Goal: Task Accomplishment & Management: Use online tool/utility

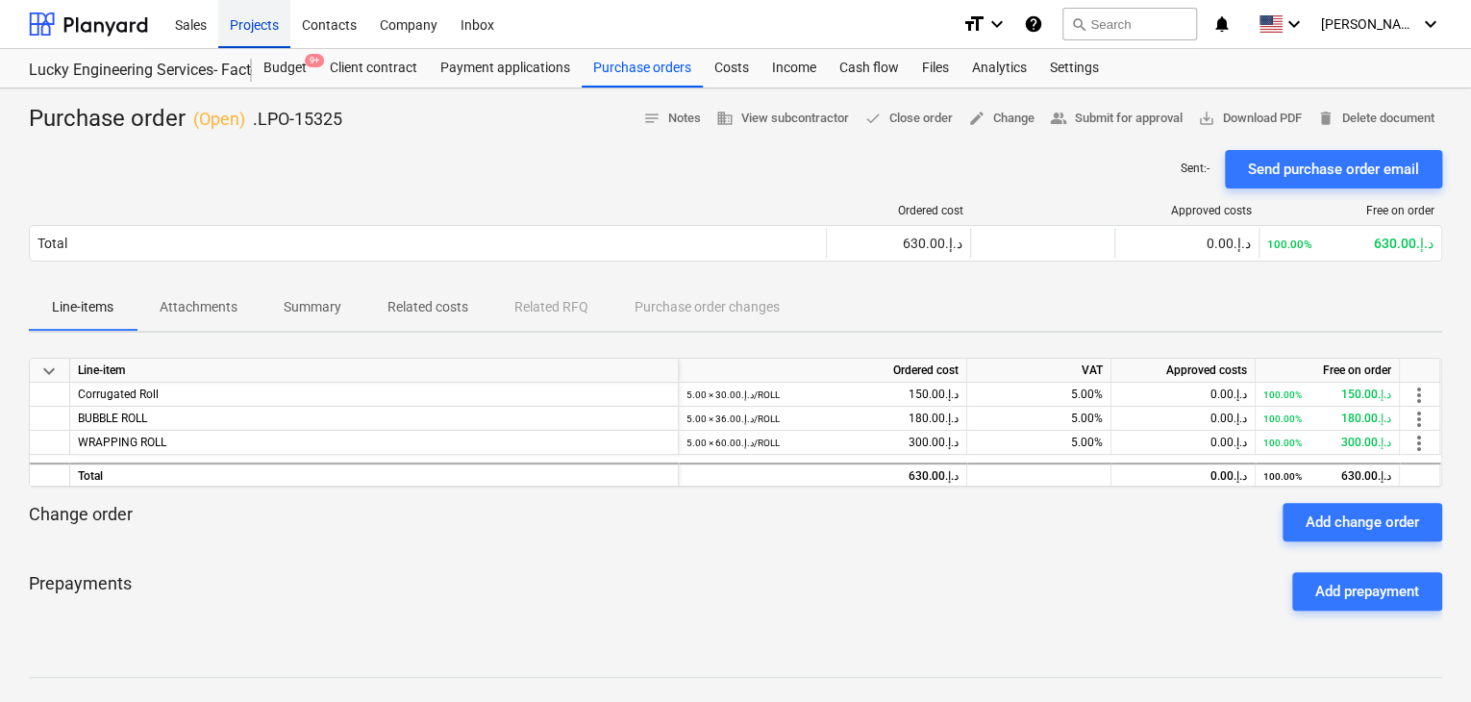
click at [249, 37] on div "Projects" at bounding box center [254, 23] width 72 height 49
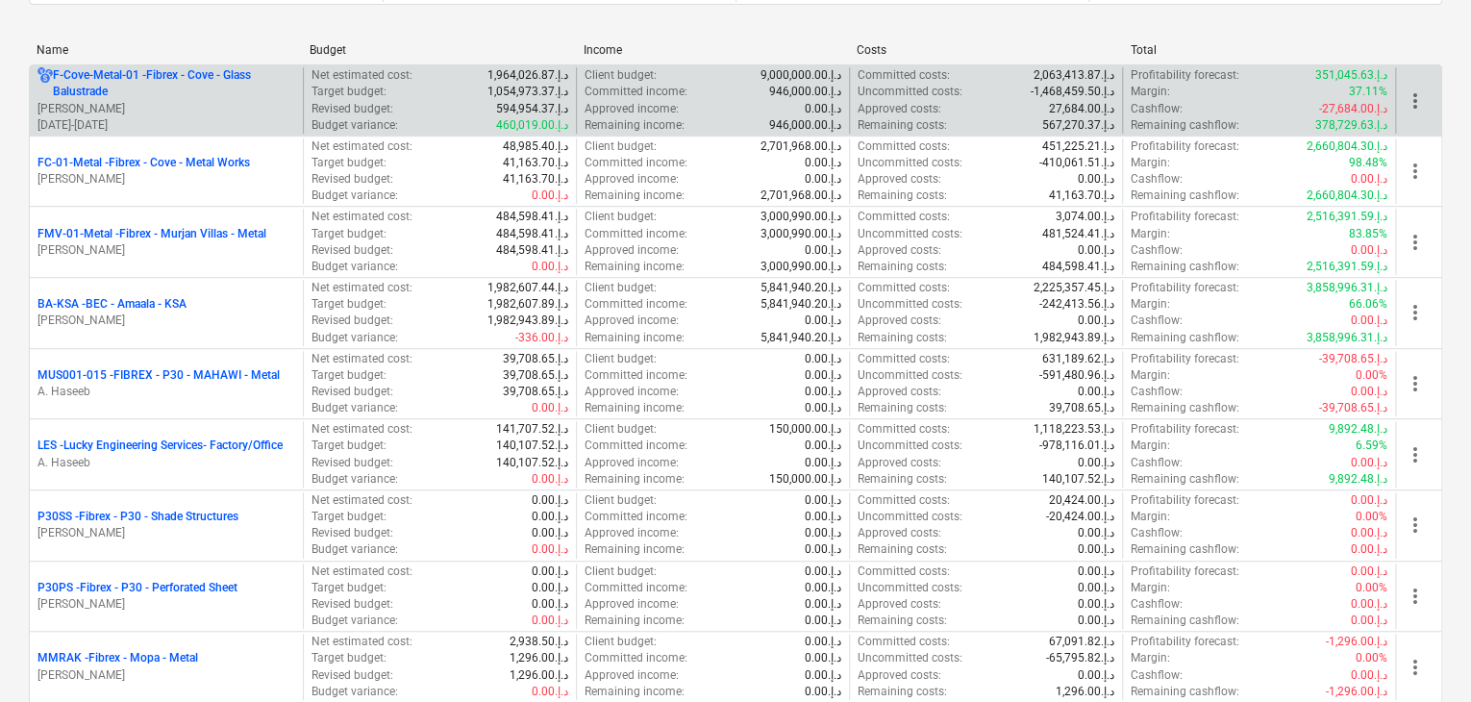
scroll to position [385, 0]
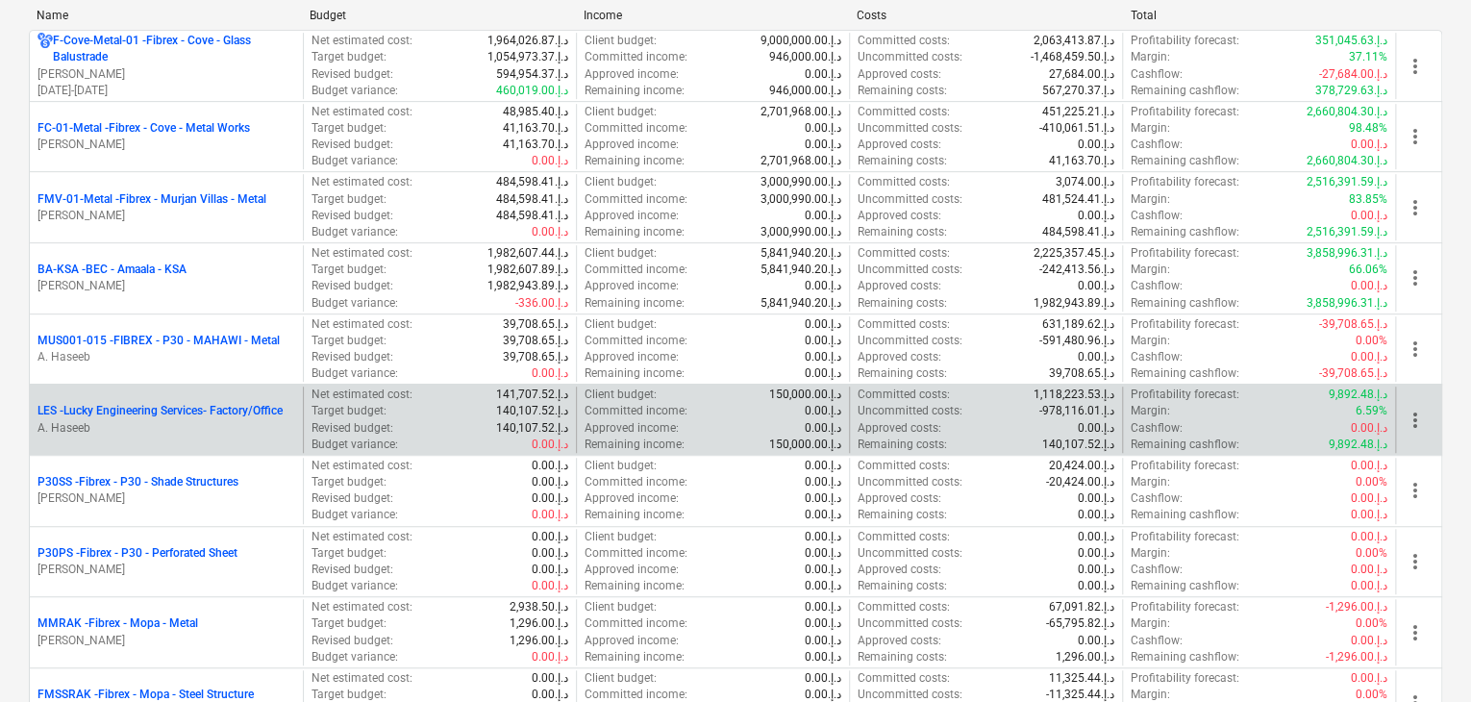
click at [193, 426] on p "A. Haseeb" at bounding box center [166, 428] width 258 height 16
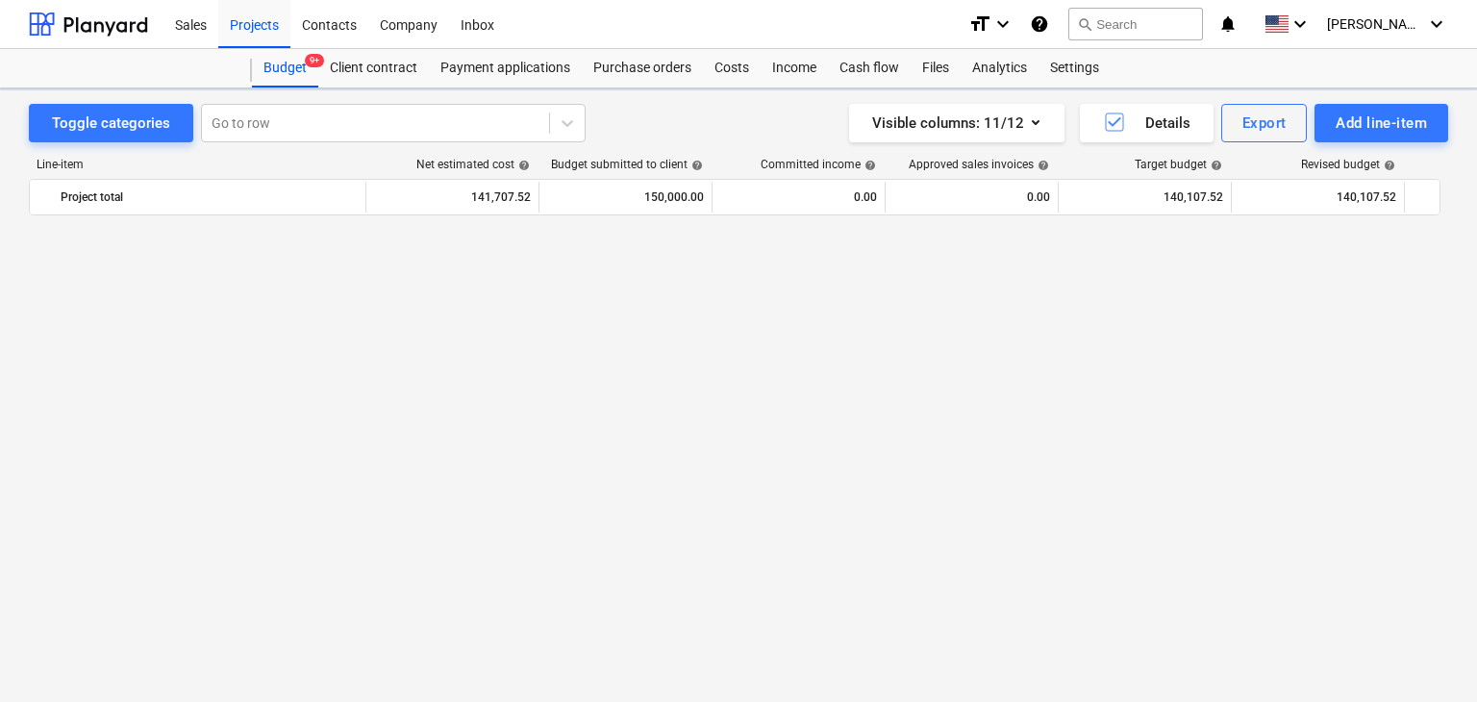
scroll to position [44419, 0]
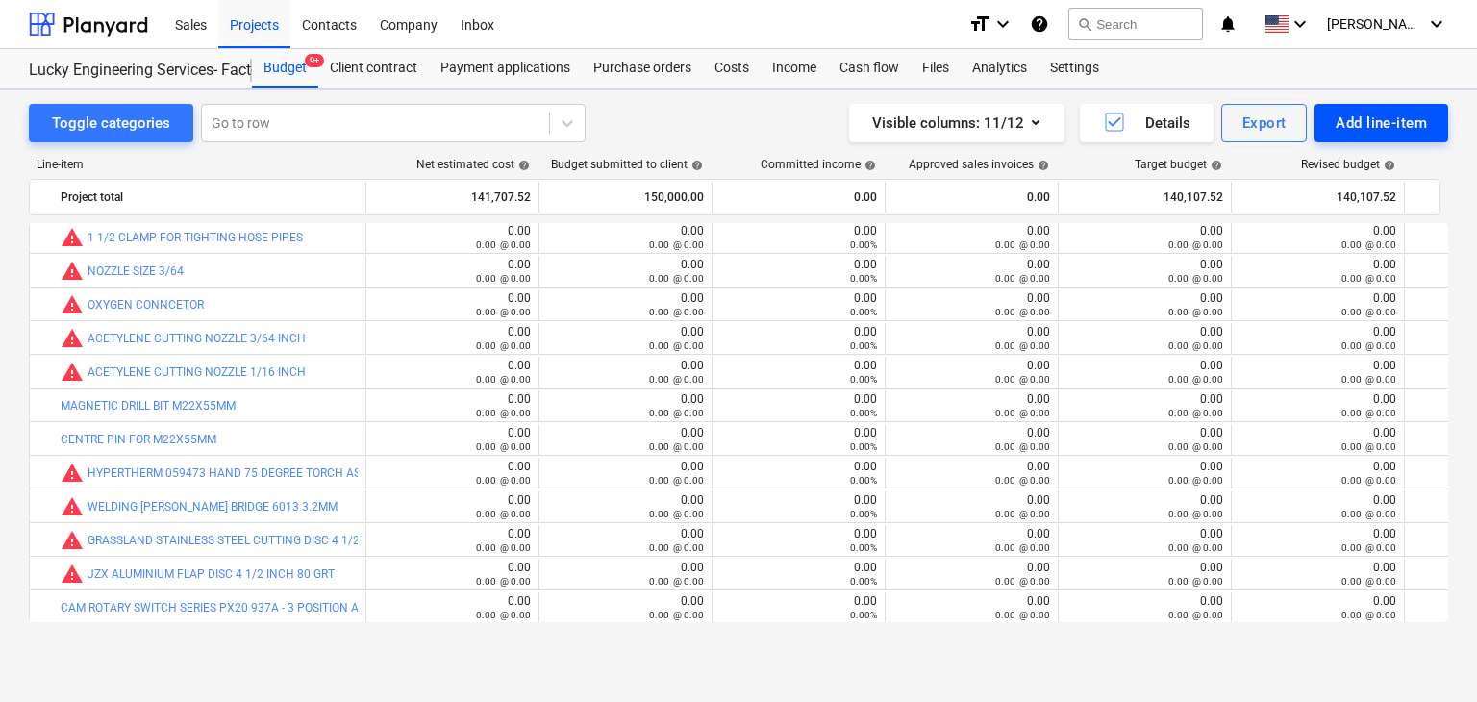
click at [1347, 118] on div "Add line-item" at bounding box center [1380, 123] width 91 height 25
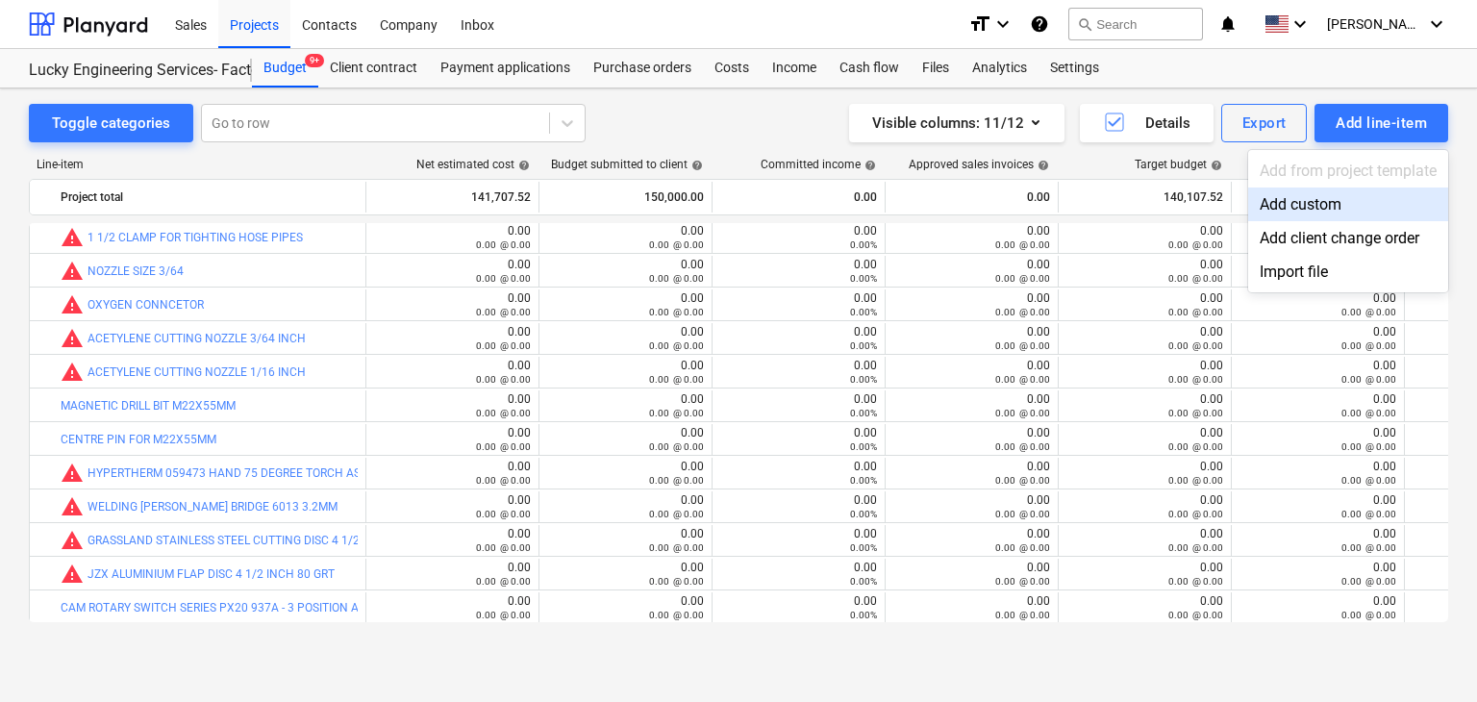
click at [1305, 197] on div "Add custom" at bounding box center [1348, 204] width 200 height 34
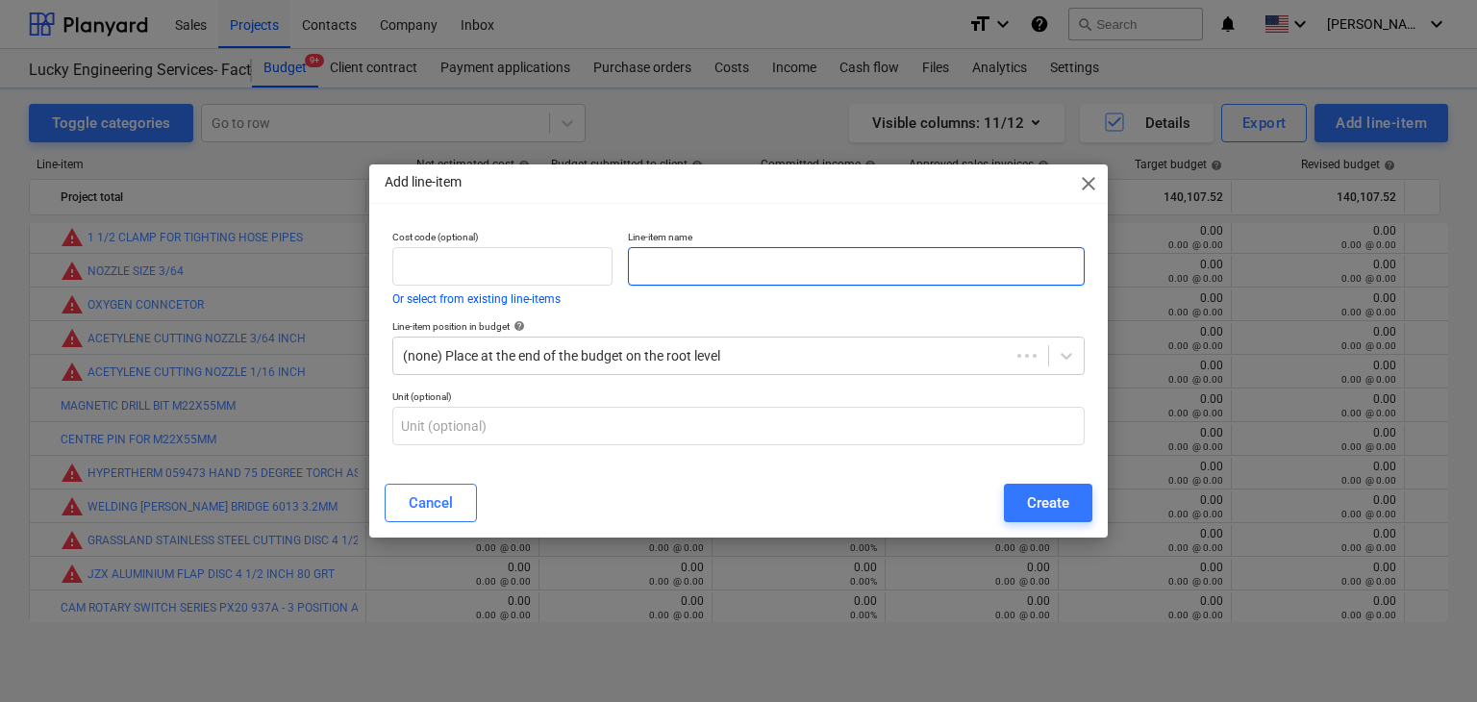
click at [761, 266] on input "text" at bounding box center [856, 266] width 457 height 38
paste input "MAGNETIC DRILL BIT DIA 34MM X55MM LONG"
type input "MAGNETIC DRILL BIT DIA 34MM X55MM LONG"
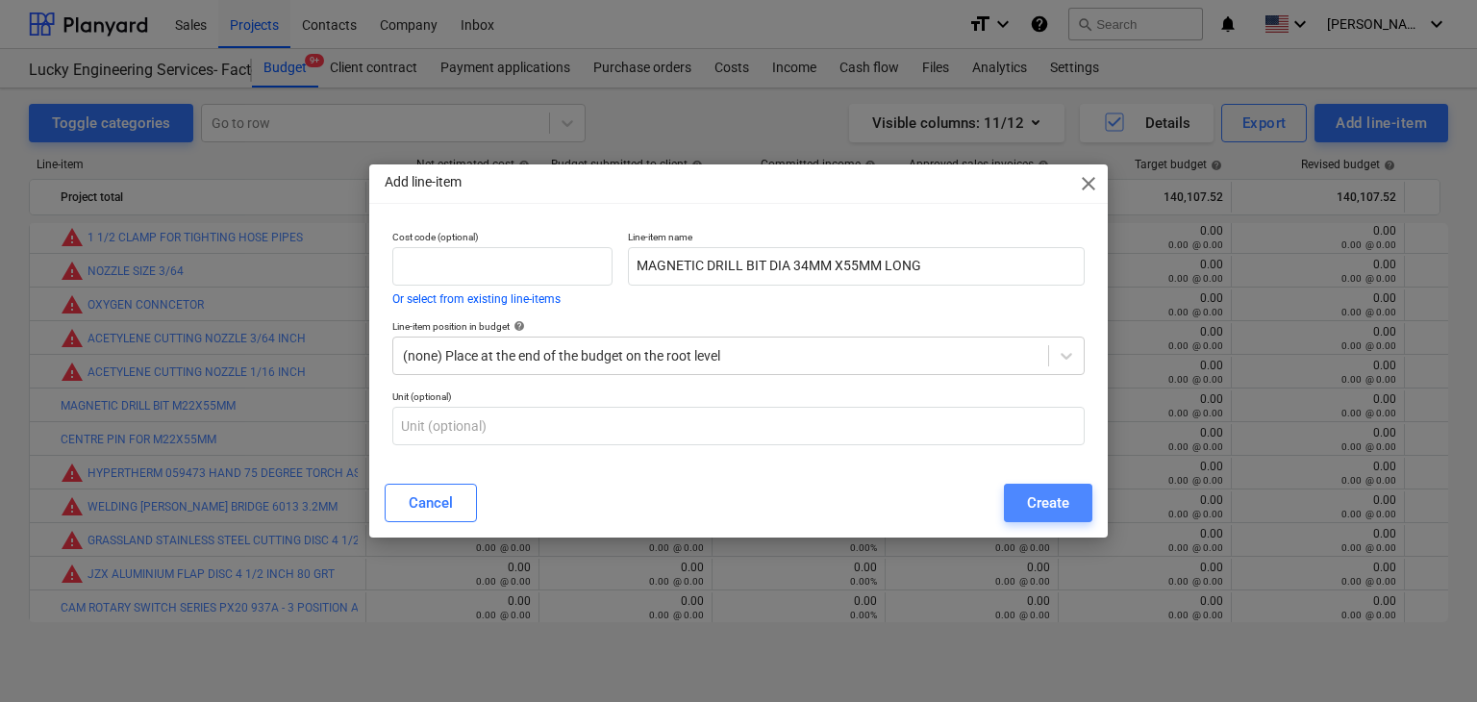
click at [1062, 516] on button "Create" at bounding box center [1048, 503] width 88 height 38
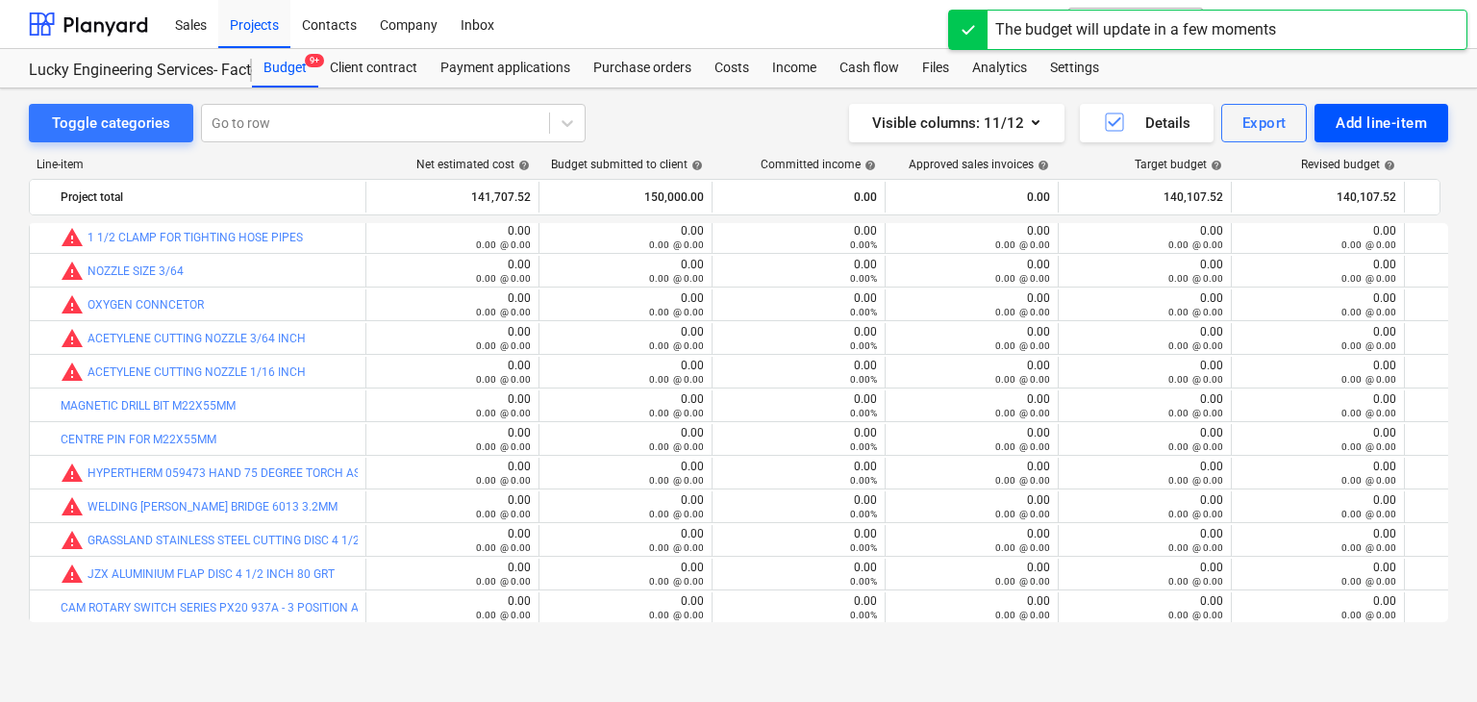
click at [1335, 129] on div "Add line-item" at bounding box center [1380, 123] width 91 height 25
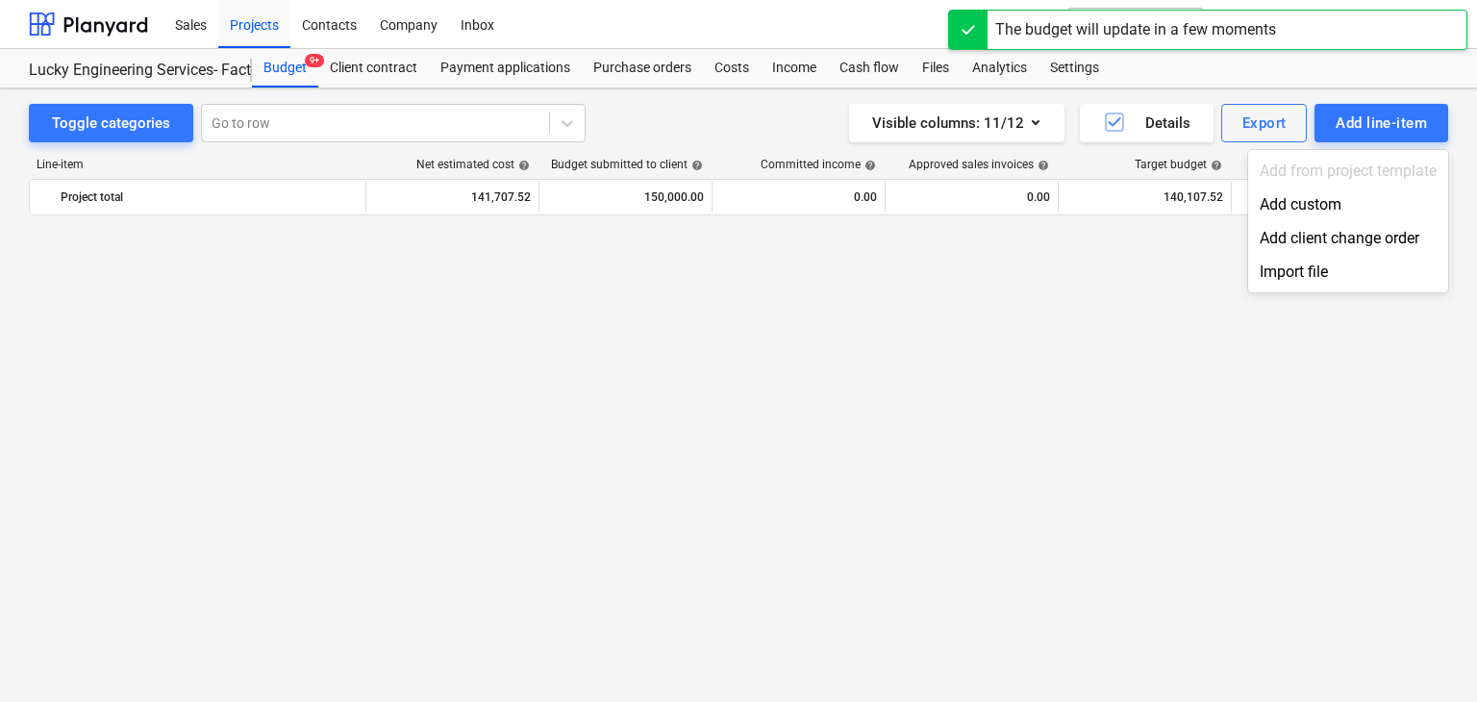
scroll to position [44419, 0]
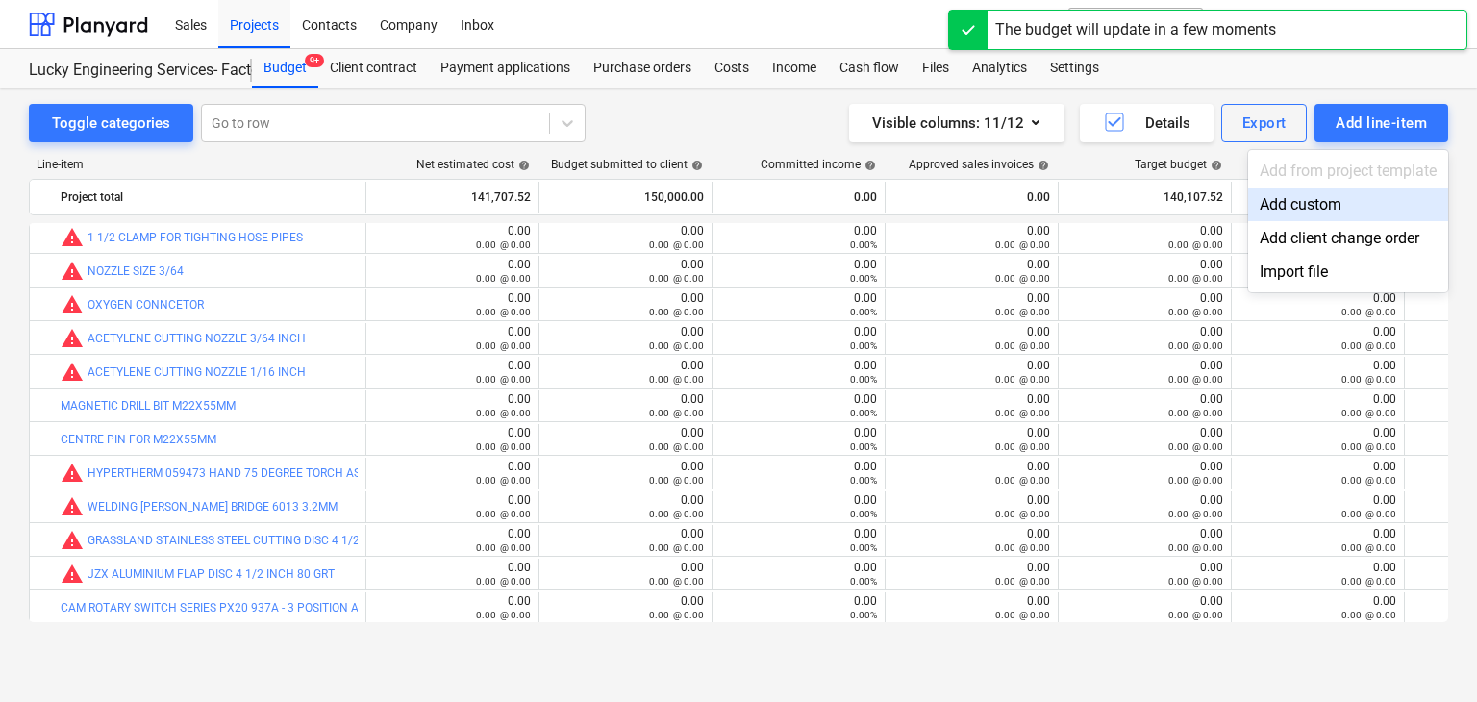
click at [1290, 197] on div "Add custom" at bounding box center [1348, 204] width 200 height 34
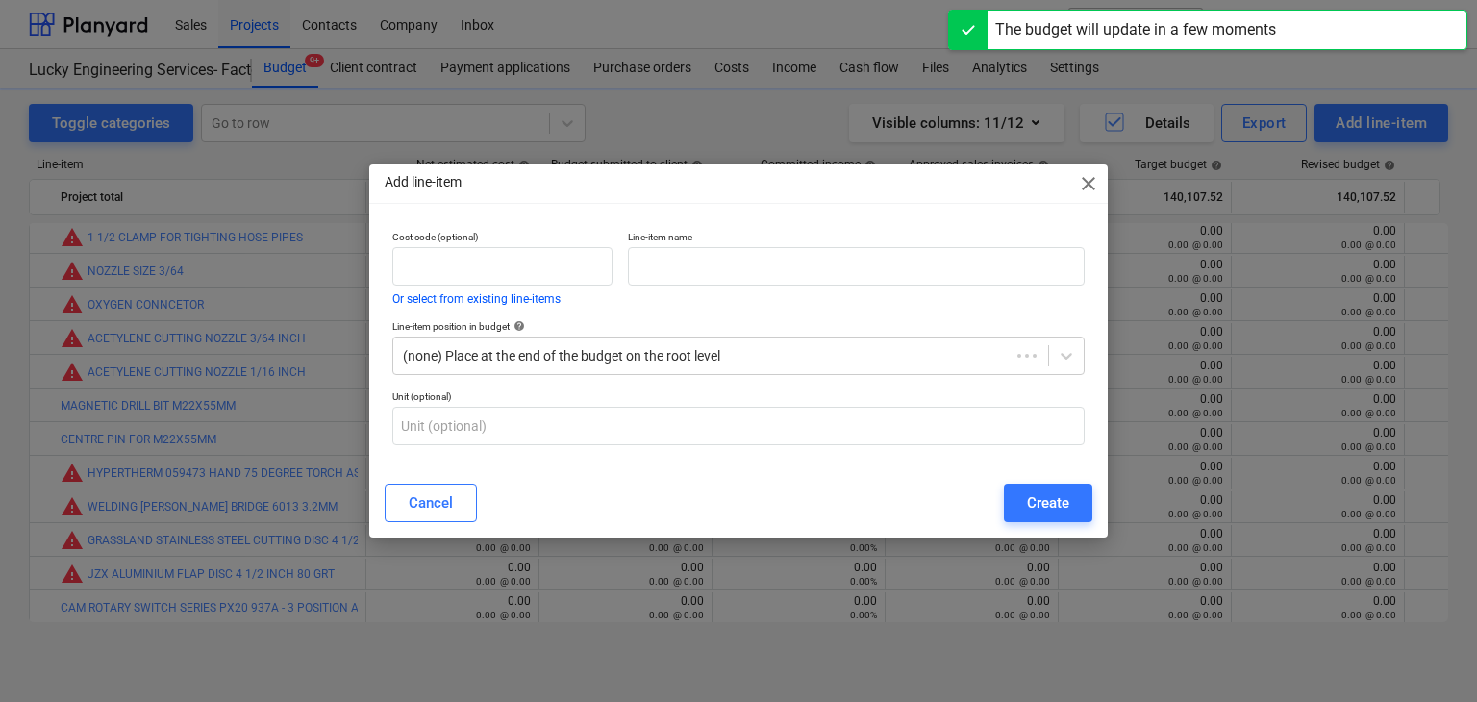
click at [650, 286] on div "Line-item name" at bounding box center [856, 267] width 472 height 89
click at [652, 272] on input "text" at bounding box center [856, 266] width 457 height 38
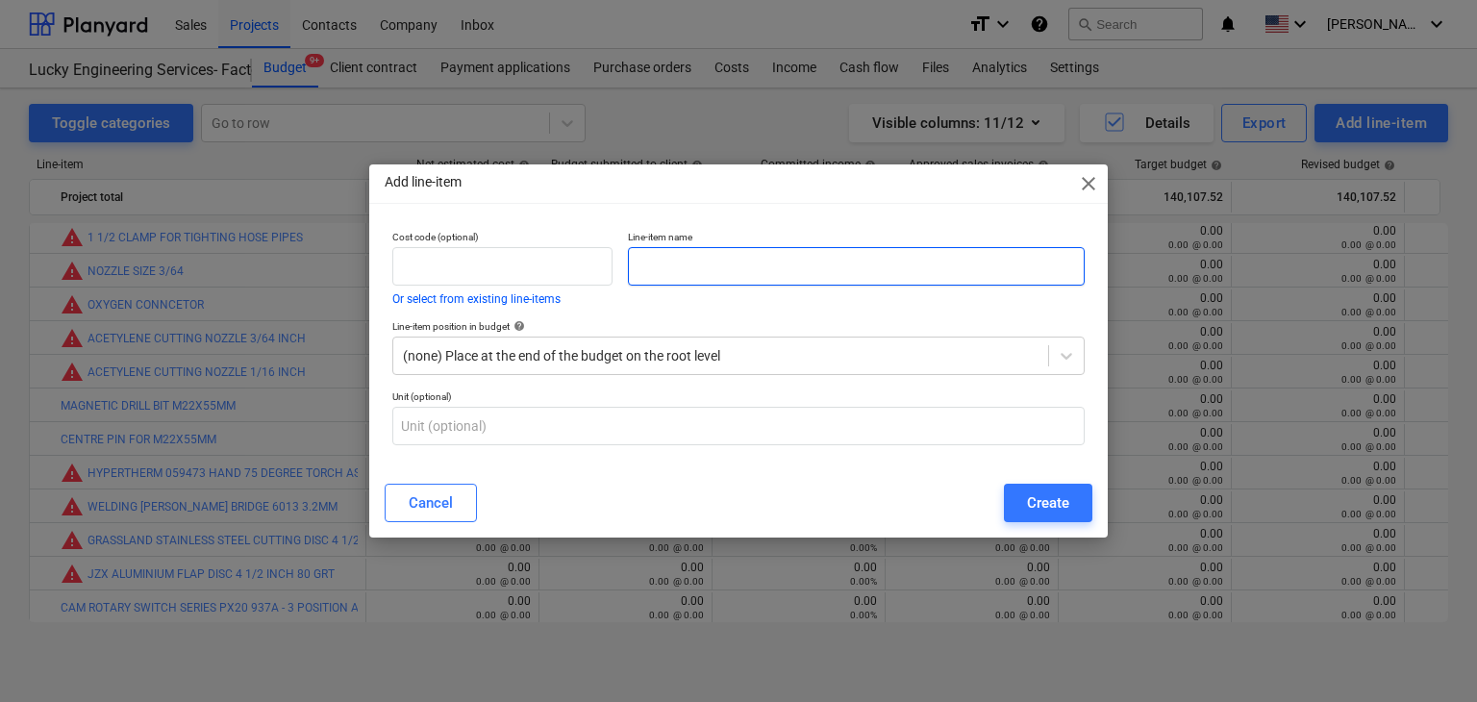
paste input "CENTRE PIN FOR MAGNETIC DRILL BIT M34X55MM LONG"
type input "CENTRE PIN FOR MAGNETIC DRILL BIT M34X55MM LONG"
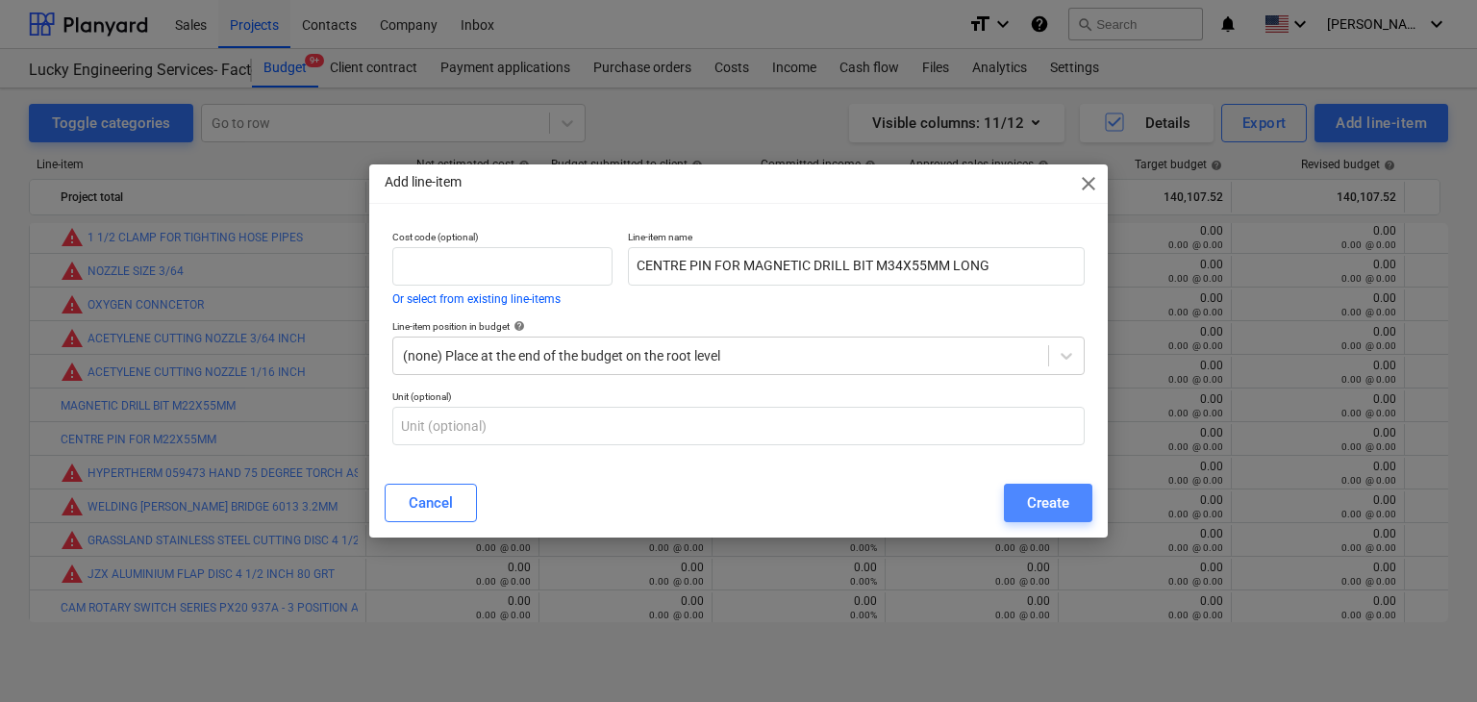
click at [1046, 518] on button "Create" at bounding box center [1048, 503] width 88 height 38
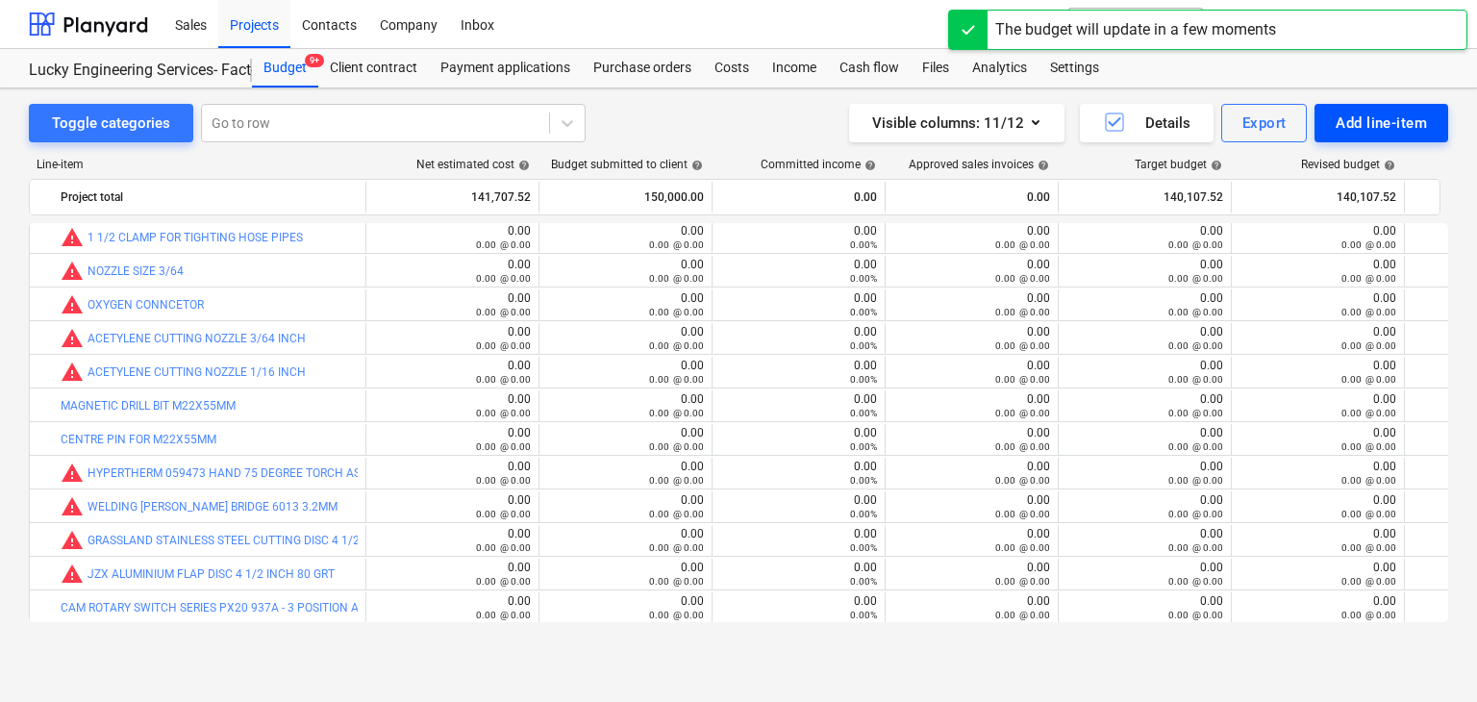
click at [1368, 111] on div "Add line-item" at bounding box center [1380, 123] width 91 height 25
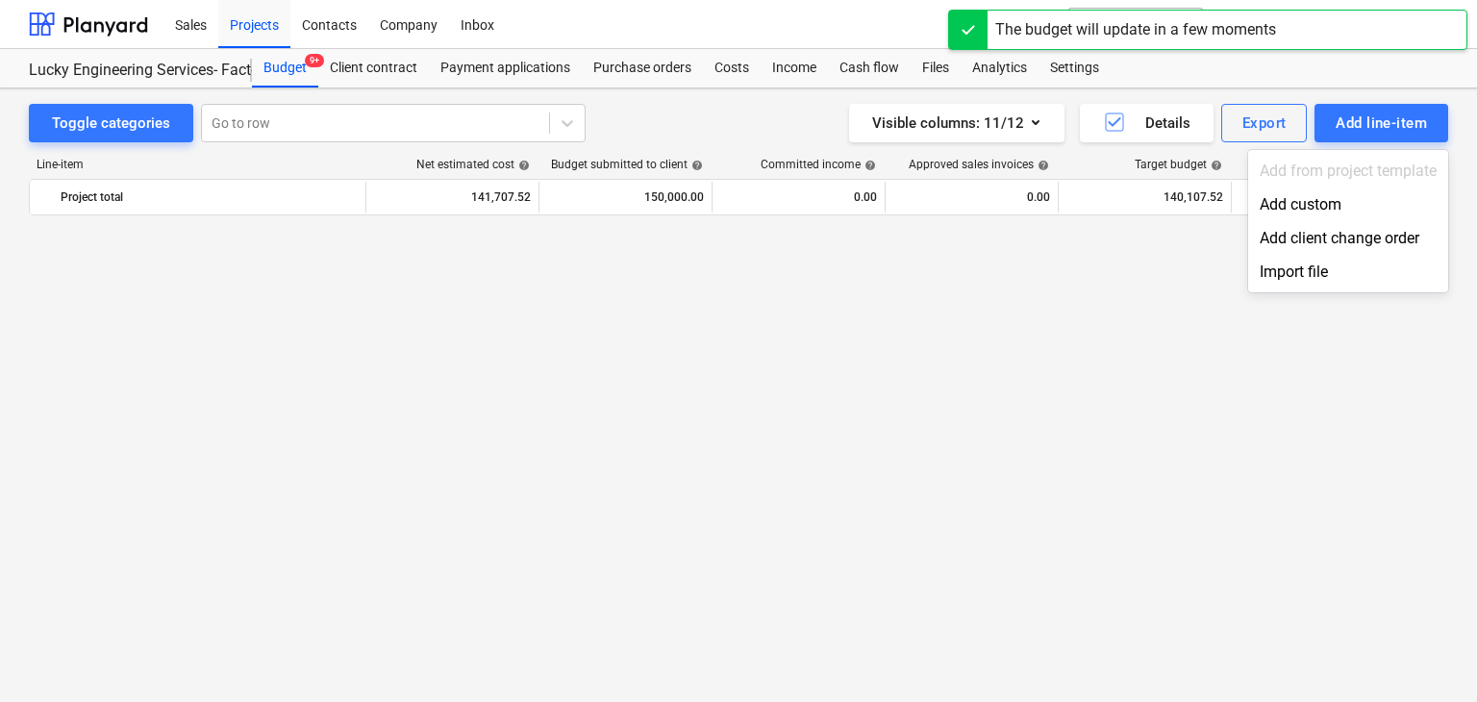
scroll to position [44419, 0]
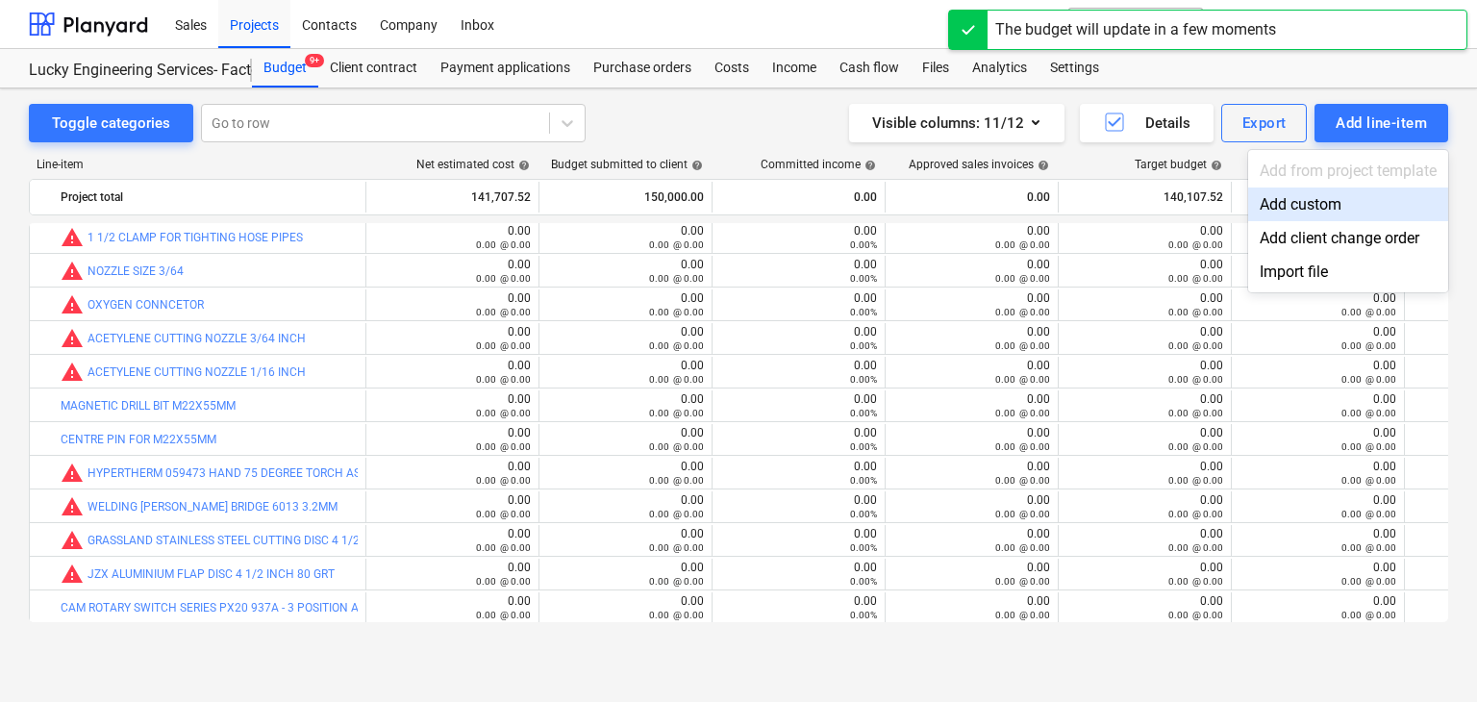
click at [1307, 211] on div "Add custom" at bounding box center [1348, 204] width 200 height 34
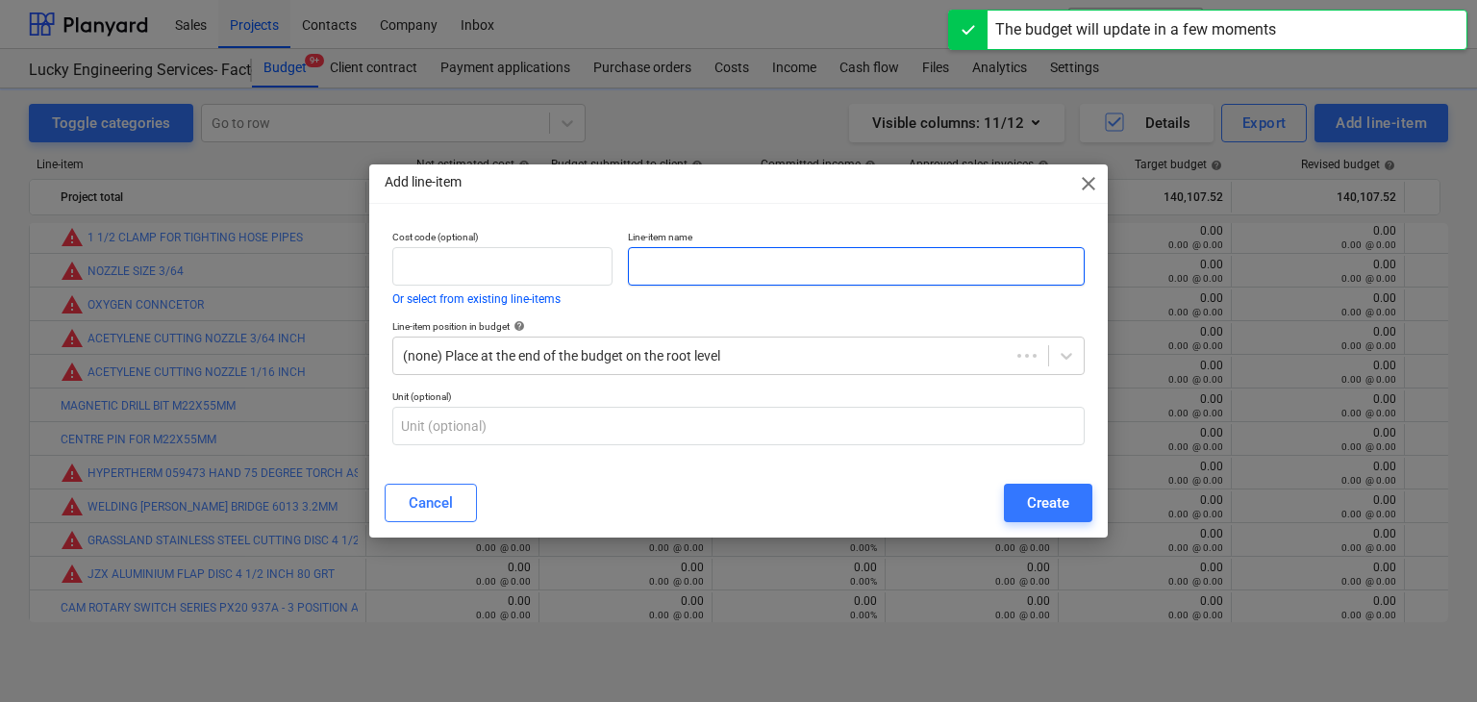
click at [638, 265] on input "text" at bounding box center [856, 266] width 457 height 38
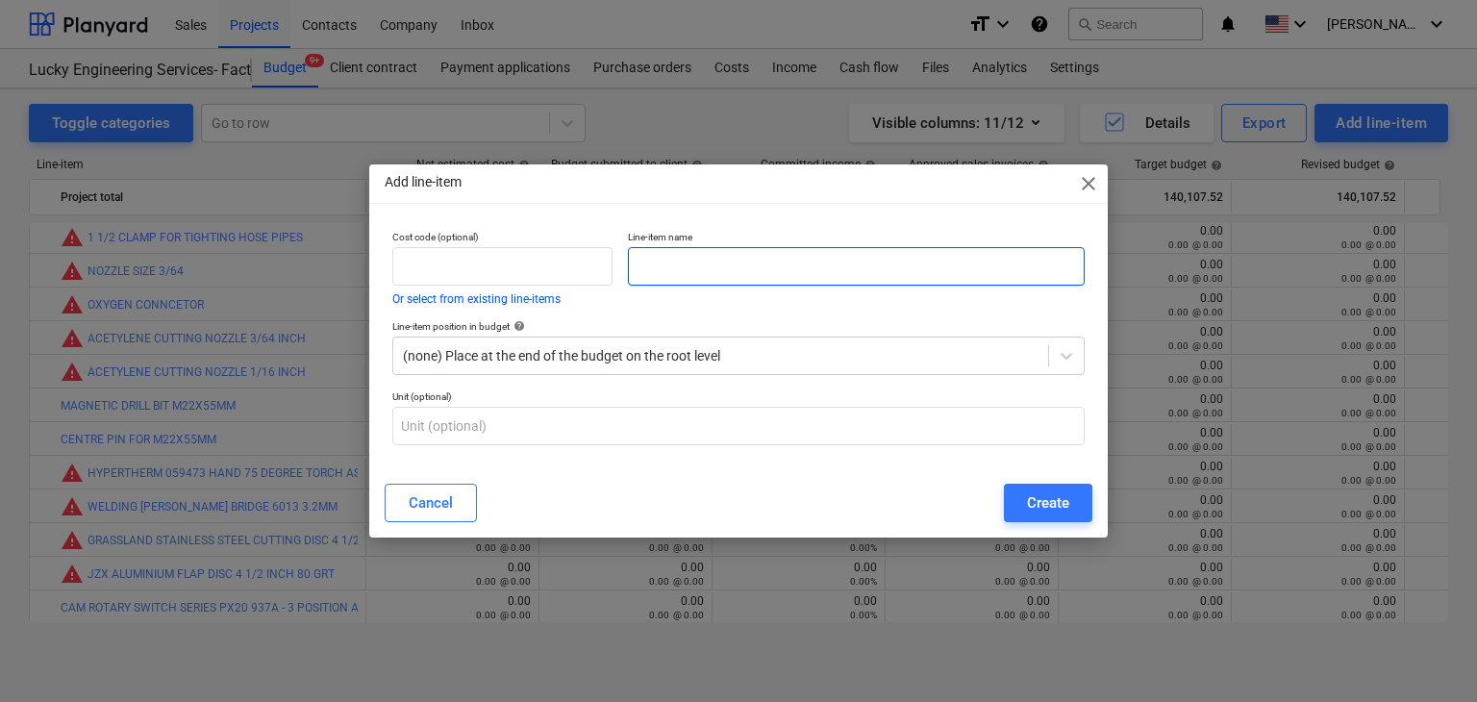
paste input "COUNTERSUNK CUTTER HSS 20.5"
type input "COUNTERSUNK CUTTER HSS 20.5"
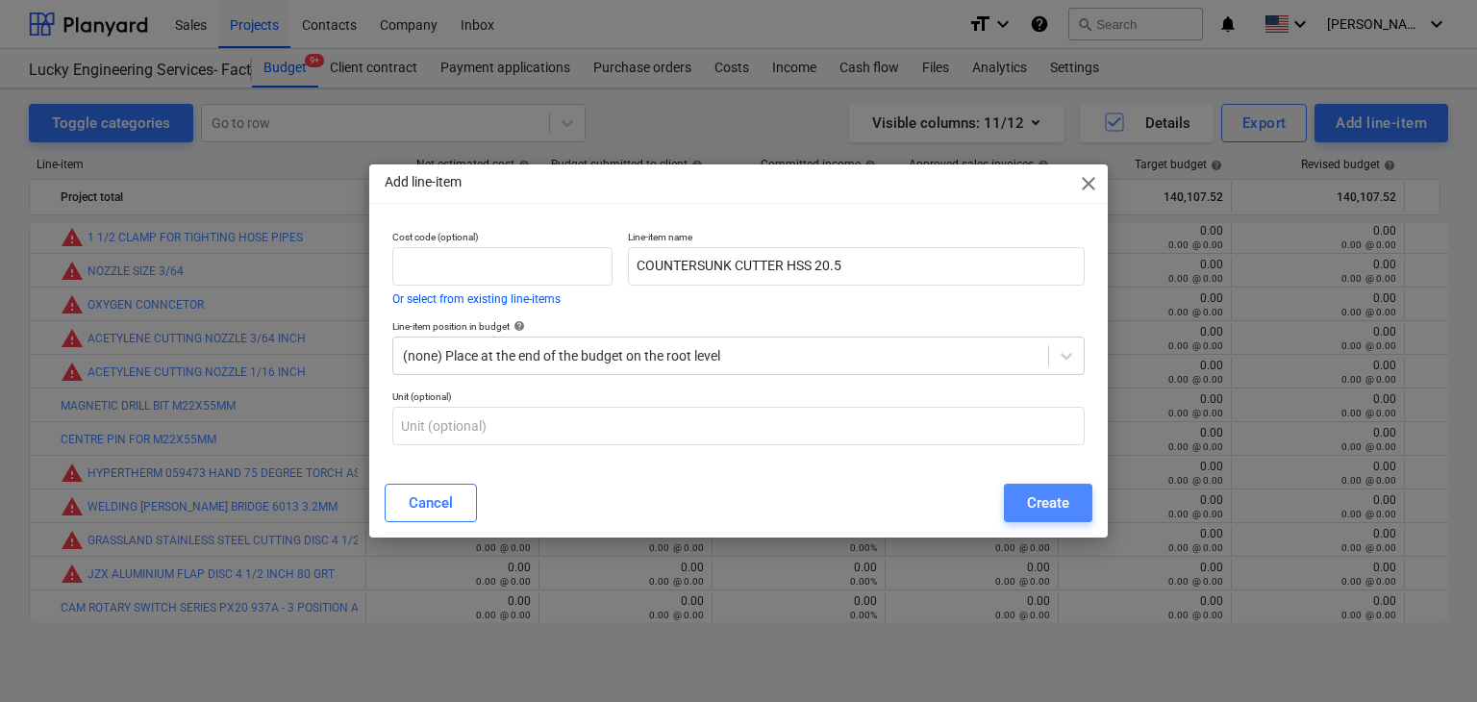
click at [1027, 504] on div "Create" at bounding box center [1048, 502] width 42 height 25
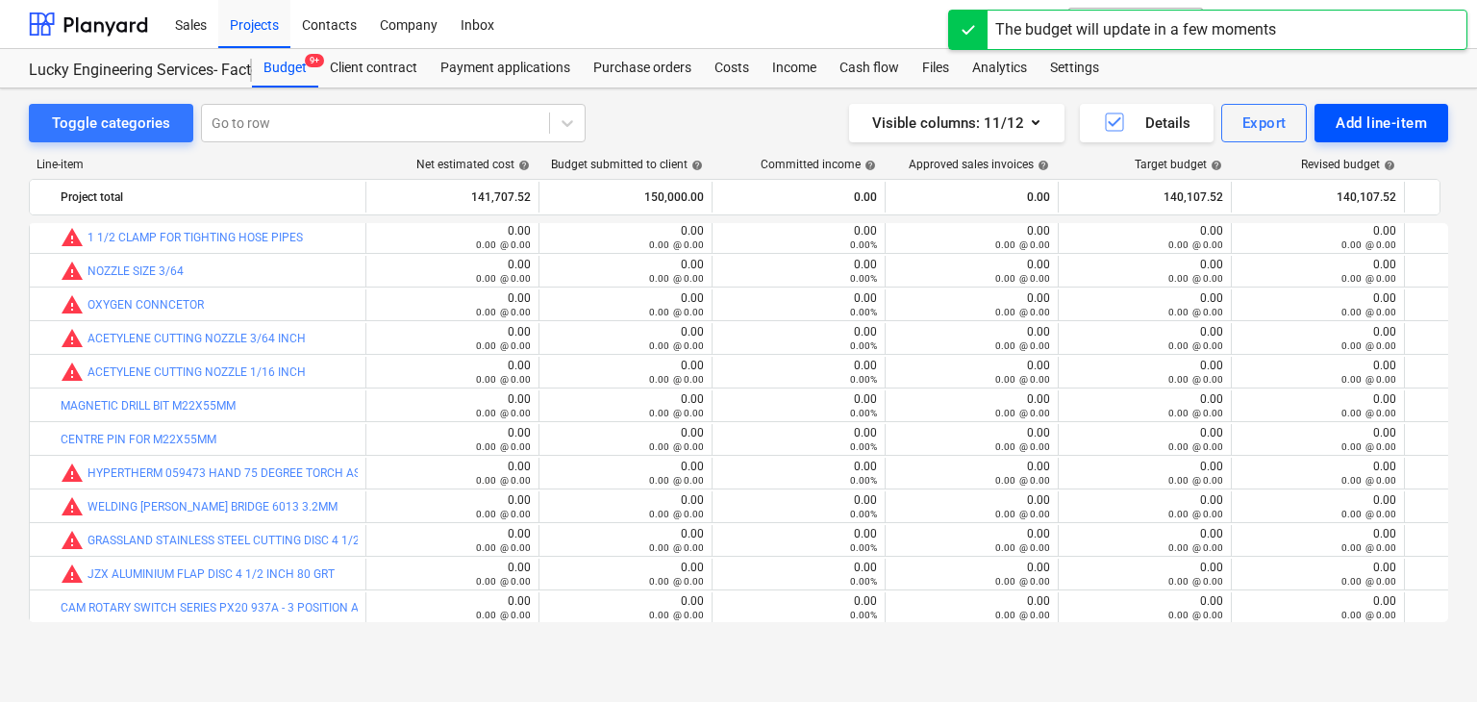
click at [1392, 125] on div "Add line-item" at bounding box center [1380, 123] width 91 height 25
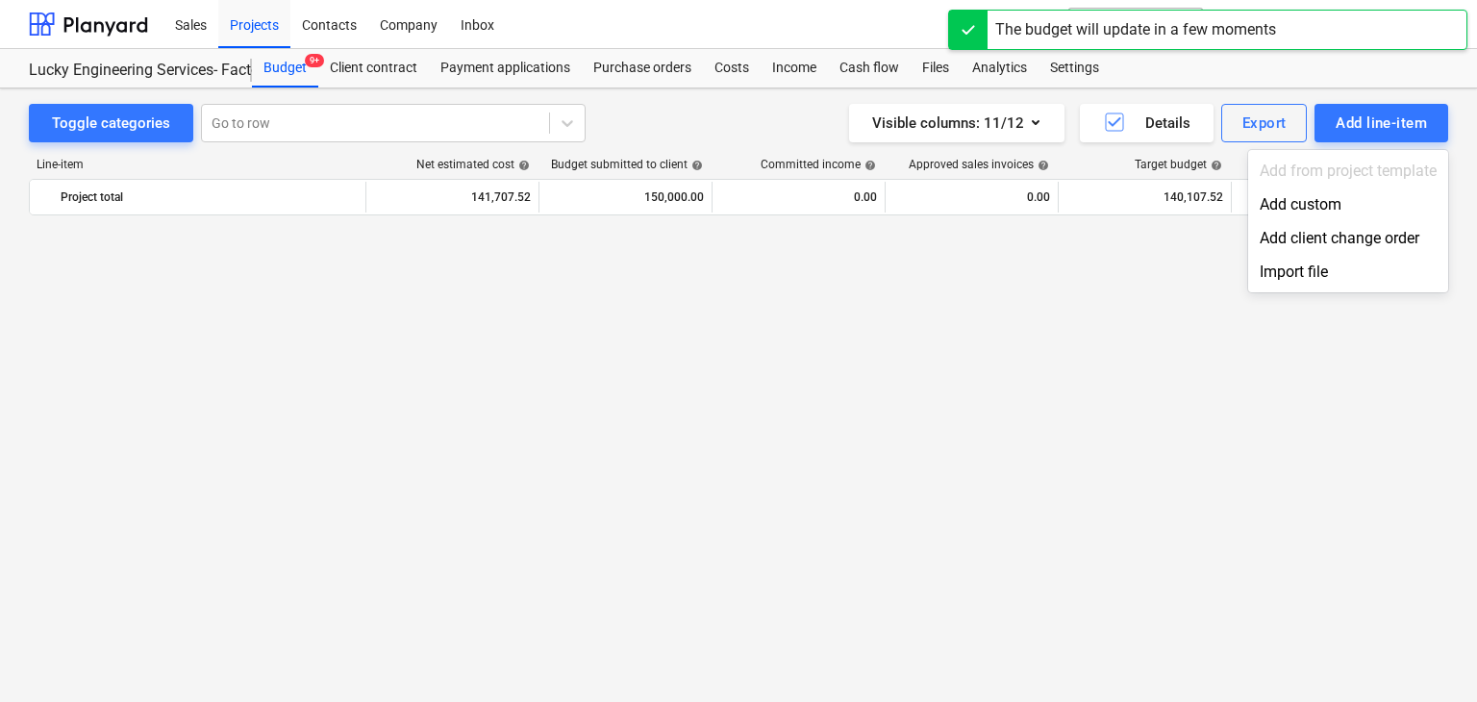
scroll to position [44419, 0]
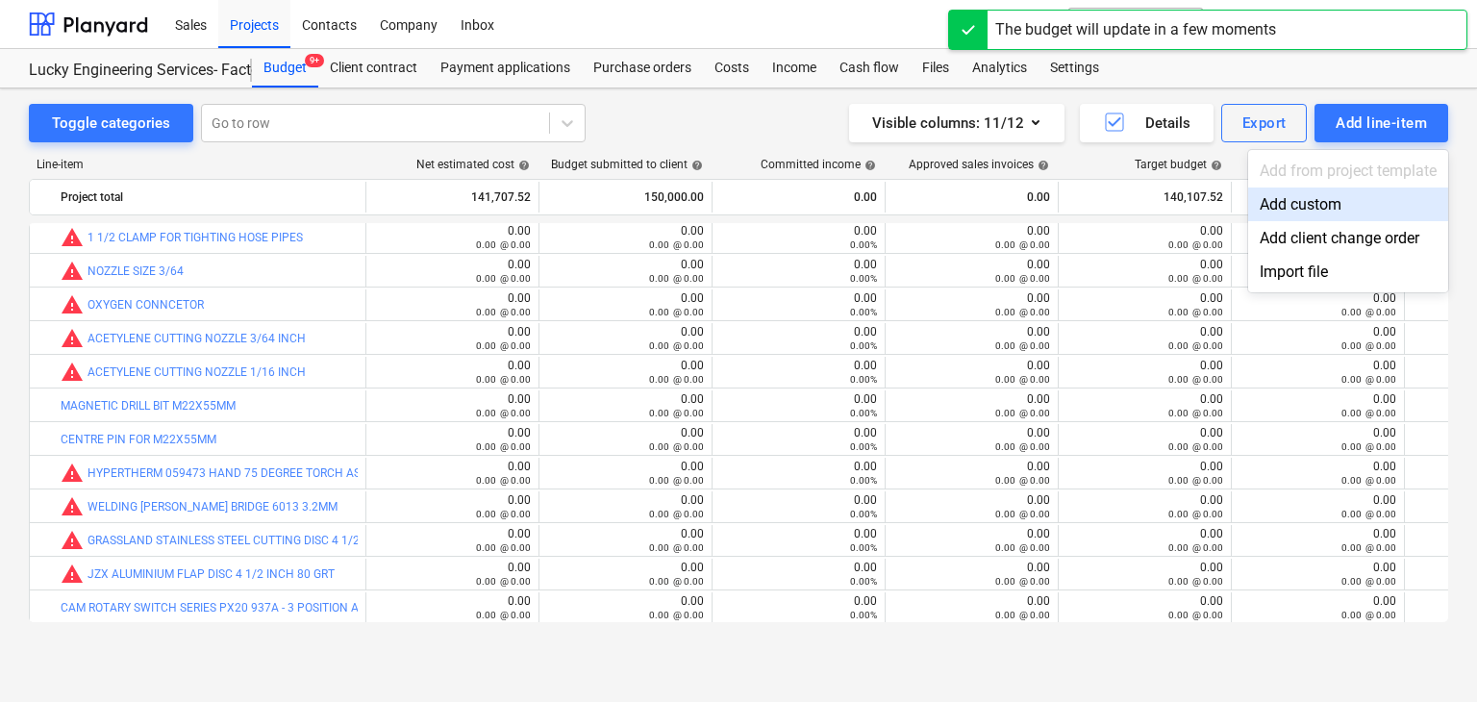
click at [1332, 210] on div "Add custom" at bounding box center [1348, 204] width 200 height 34
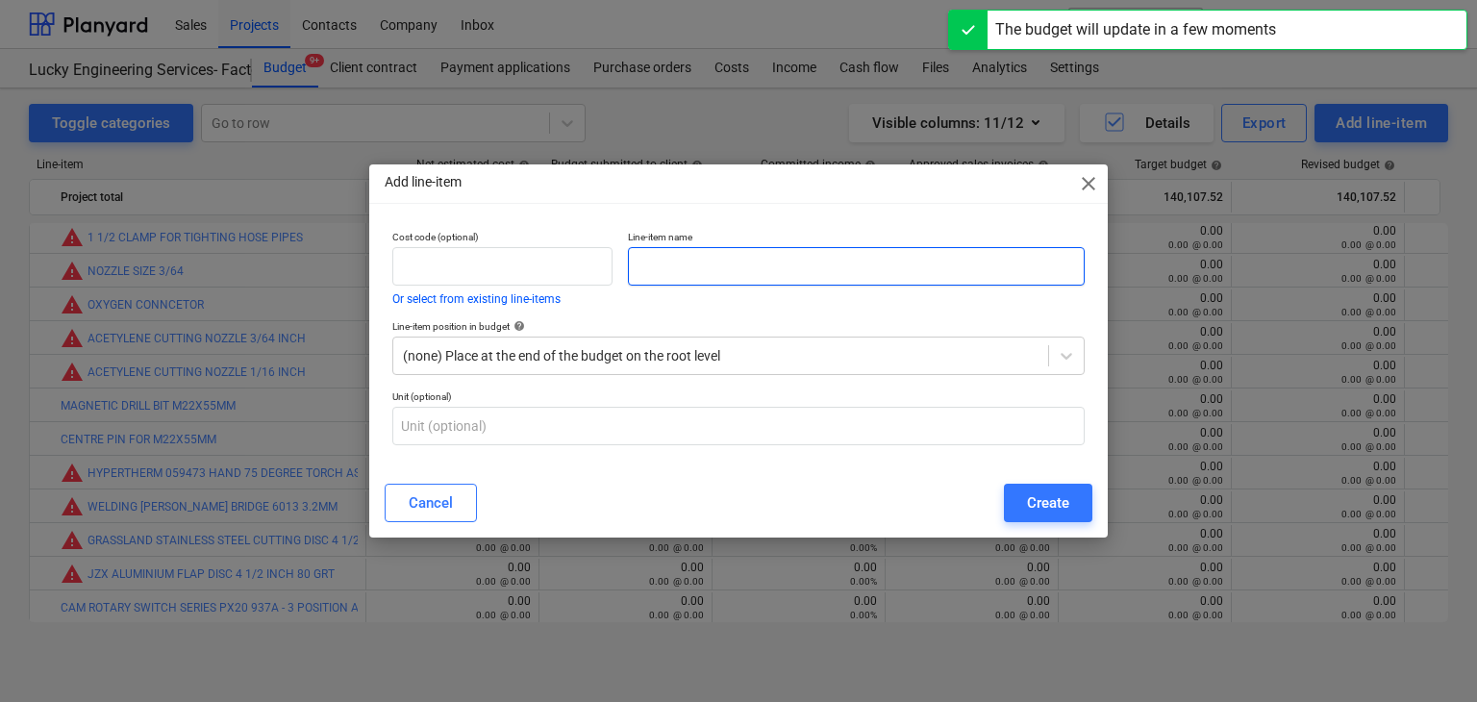
click at [640, 266] on input "text" at bounding box center [856, 266] width 457 height 38
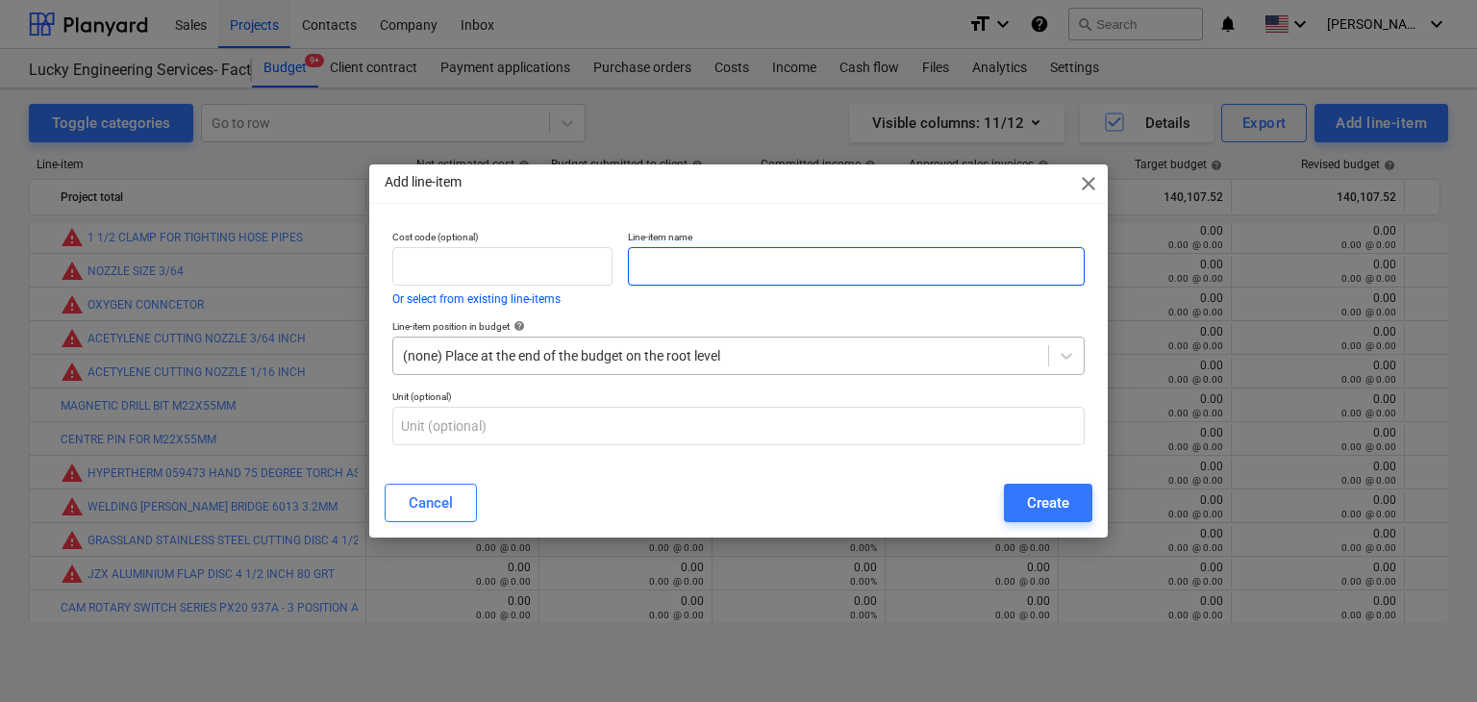
paste input "[PERSON_NAME] KEY STAR TYPE M10"
type input "[PERSON_NAME] KEY STAR TYPE M10"
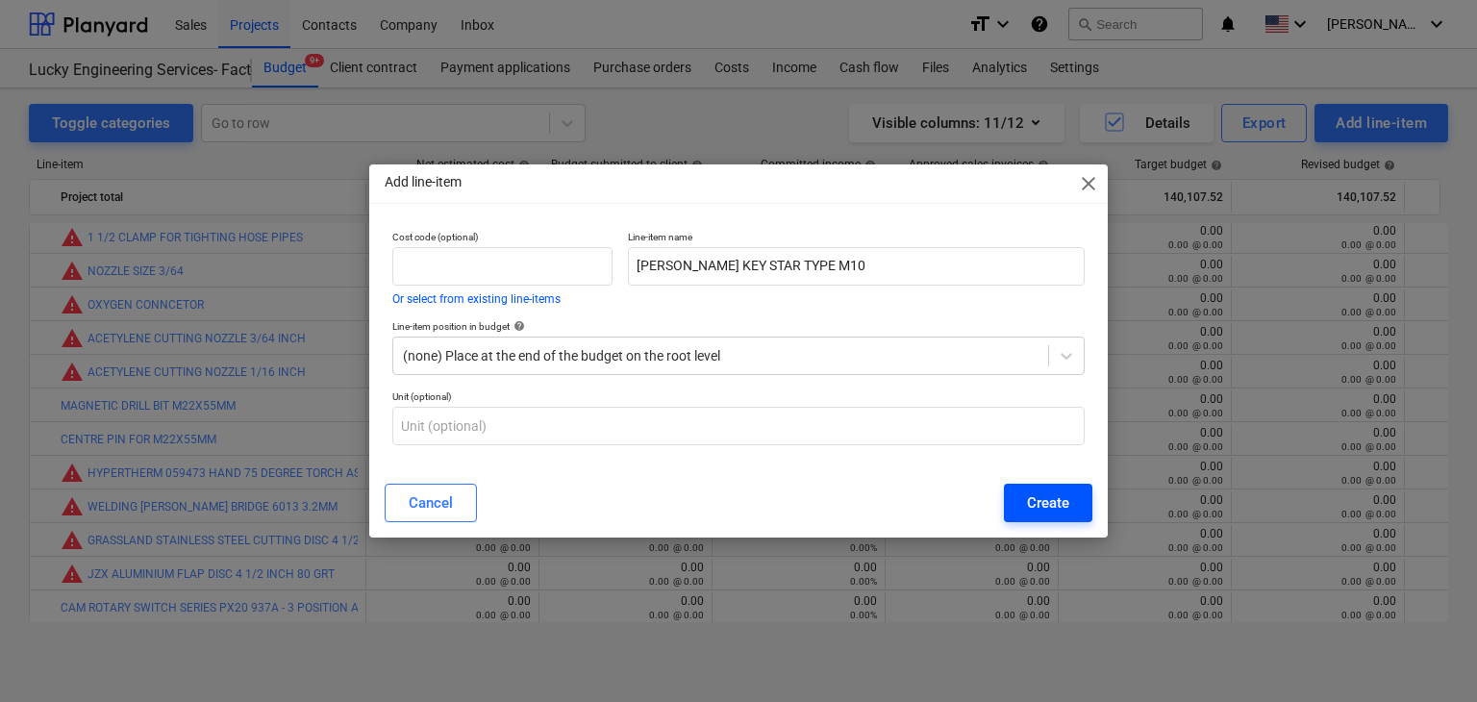
click at [1023, 490] on button "Create" at bounding box center [1048, 503] width 88 height 38
click at [1371, 128] on div "Add line-item close Cost code (optional) Or select from existing line-items Lin…" at bounding box center [738, 351] width 1477 height 702
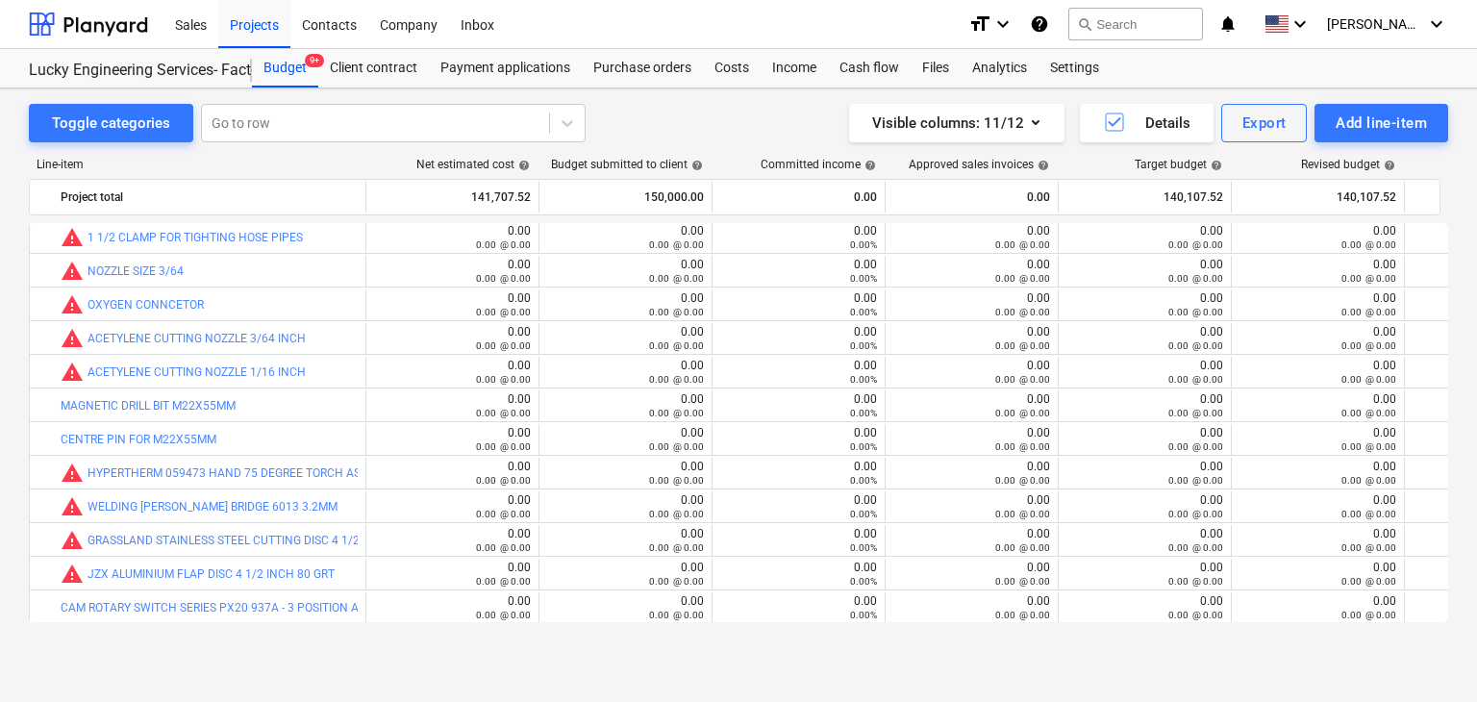
click at [1371, 128] on div "Add line-item" at bounding box center [1380, 123] width 91 height 25
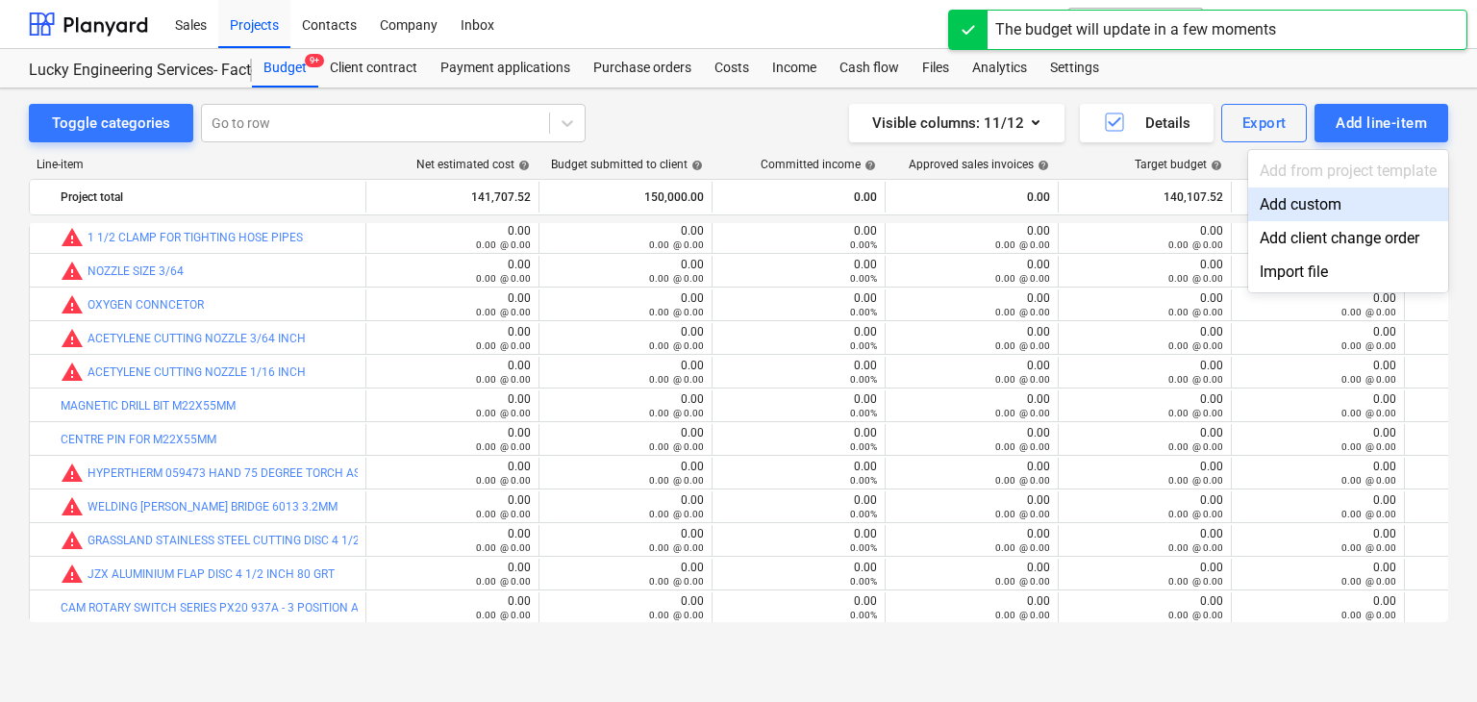
click at [1299, 189] on div "Add custom" at bounding box center [1348, 204] width 200 height 34
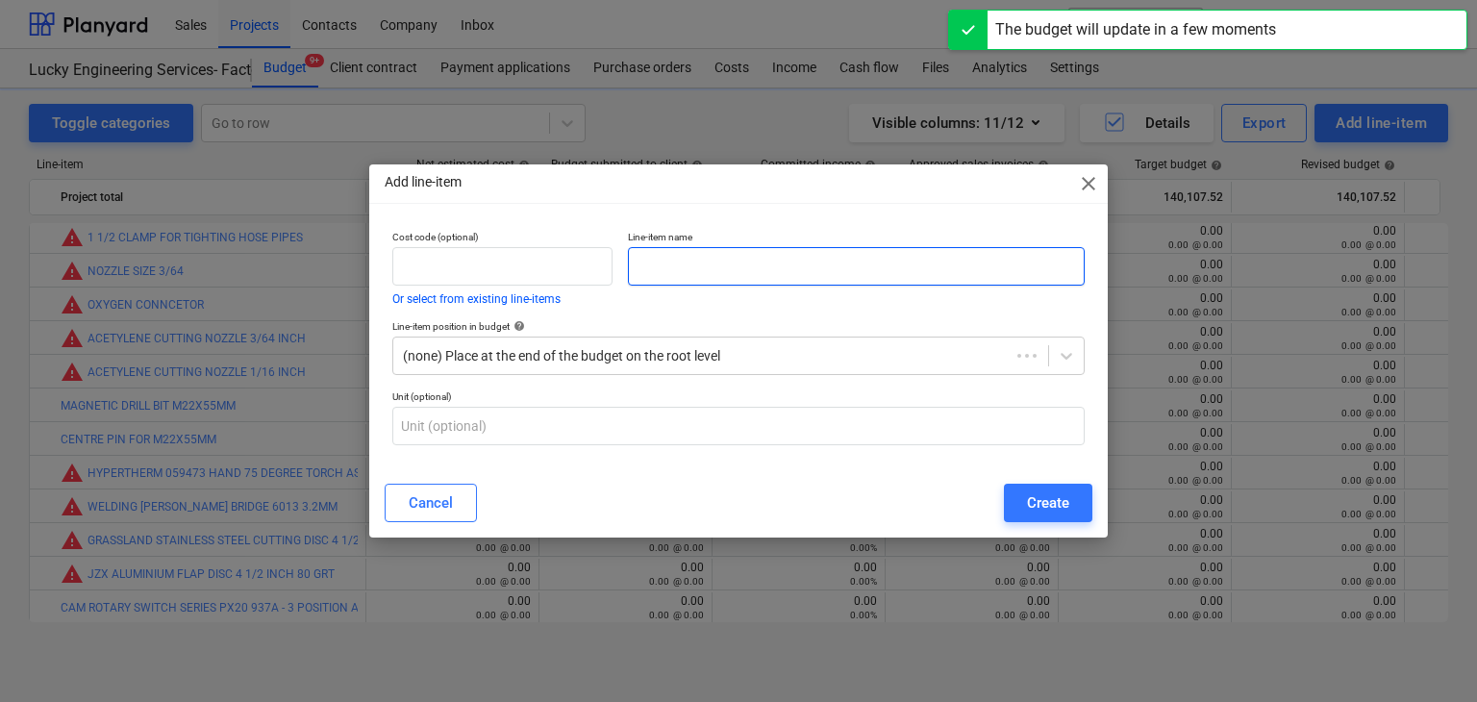
click at [673, 268] on input "text" at bounding box center [856, 266] width 457 height 38
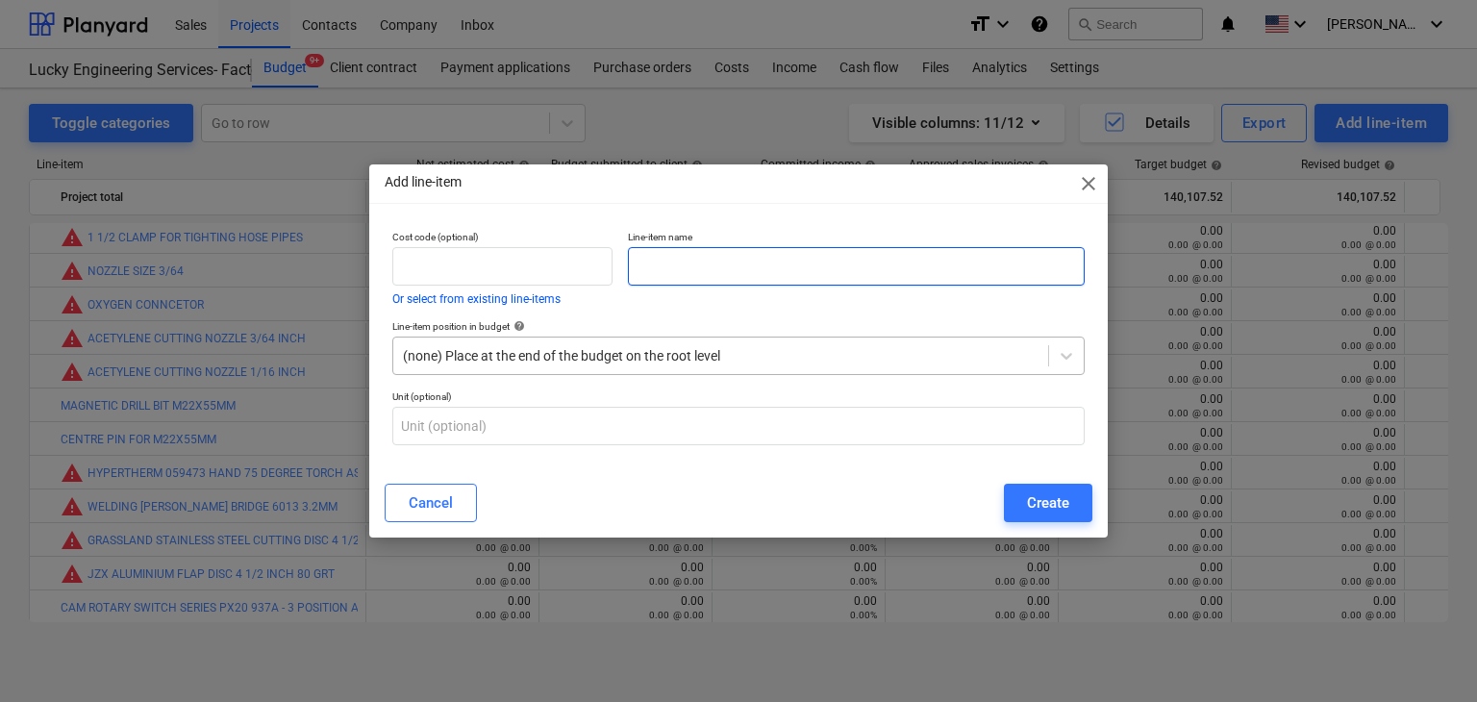
paste input "GOTI SOCKET M10"
type input "GOTI SOCKET M10"
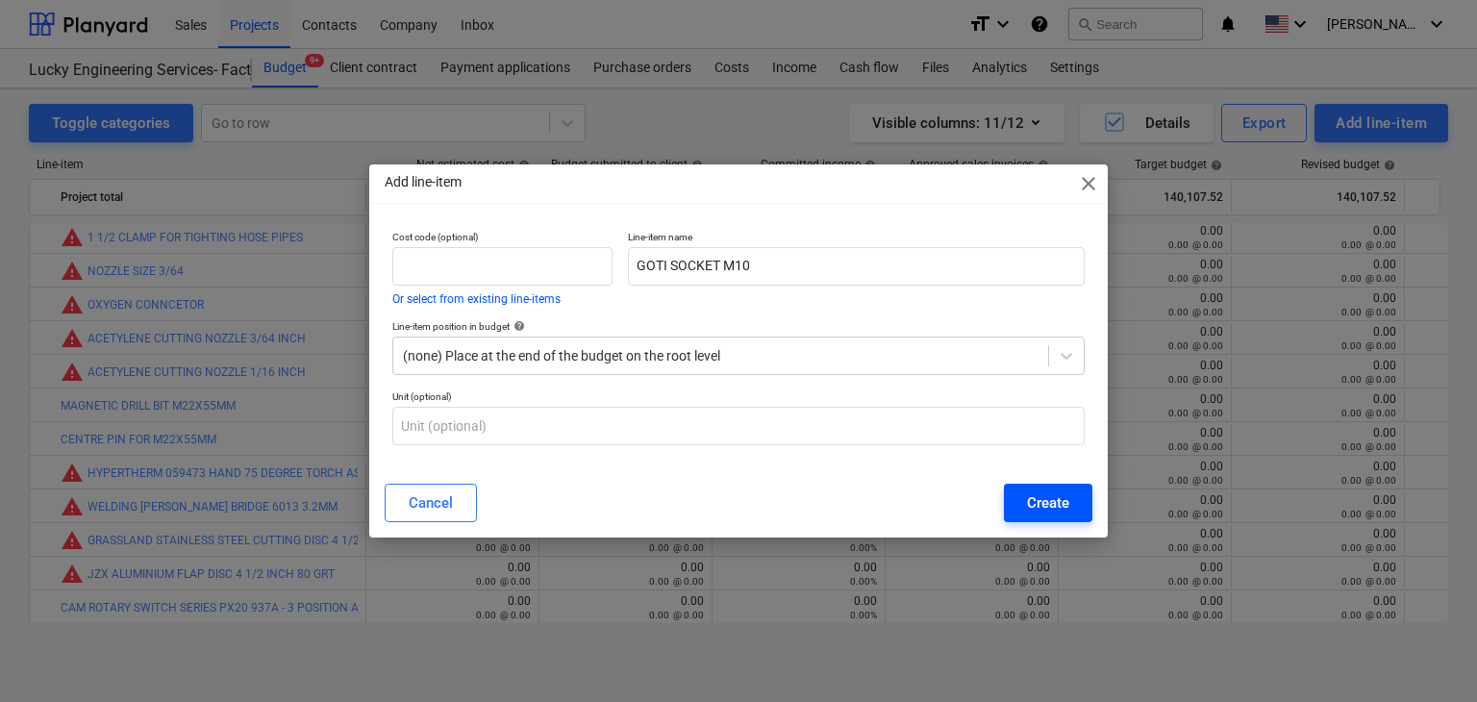
click at [1043, 521] on button "Create" at bounding box center [1048, 503] width 88 height 38
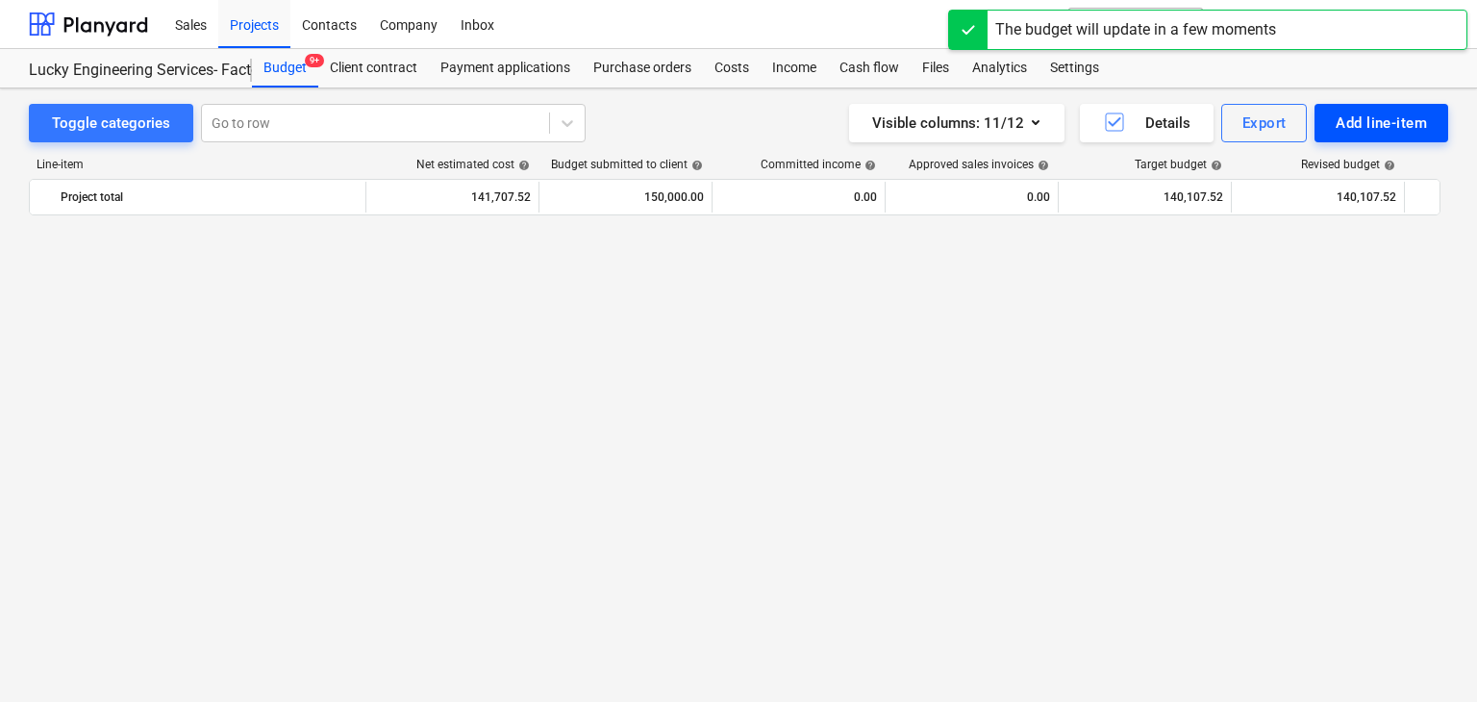
scroll to position [44419, 0]
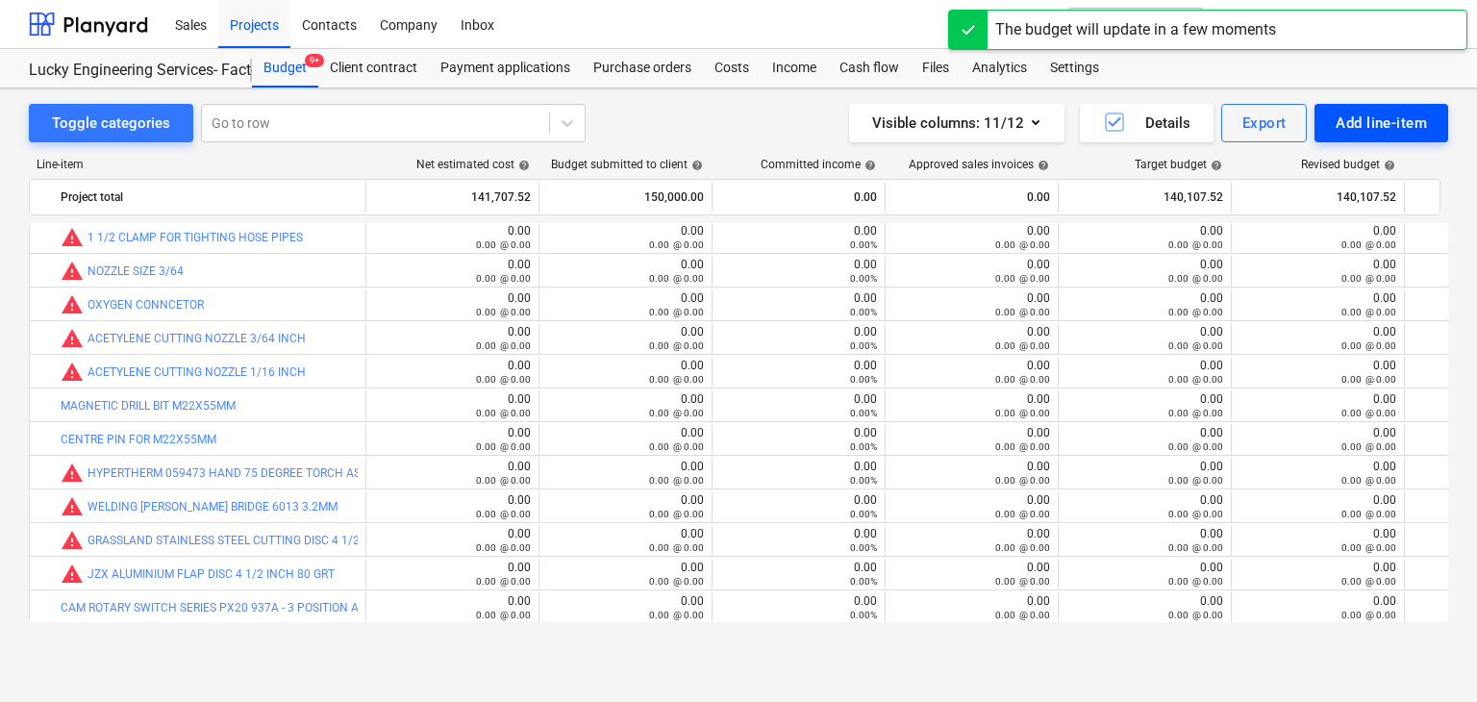
click at [1404, 128] on div "Add line-item" at bounding box center [1380, 123] width 91 height 25
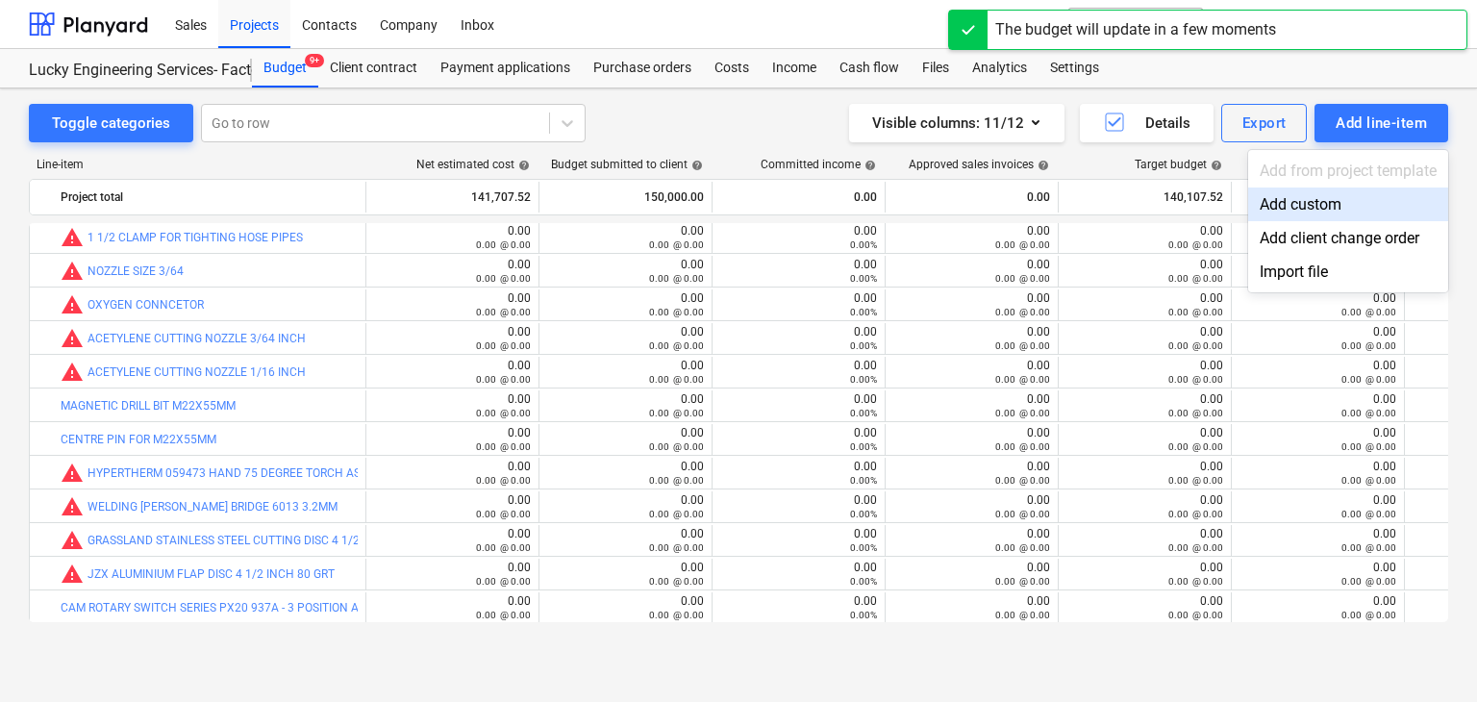
click at [1292, 205] on div "Add custom" at bounding box center [1348, 204] width 200 height 34
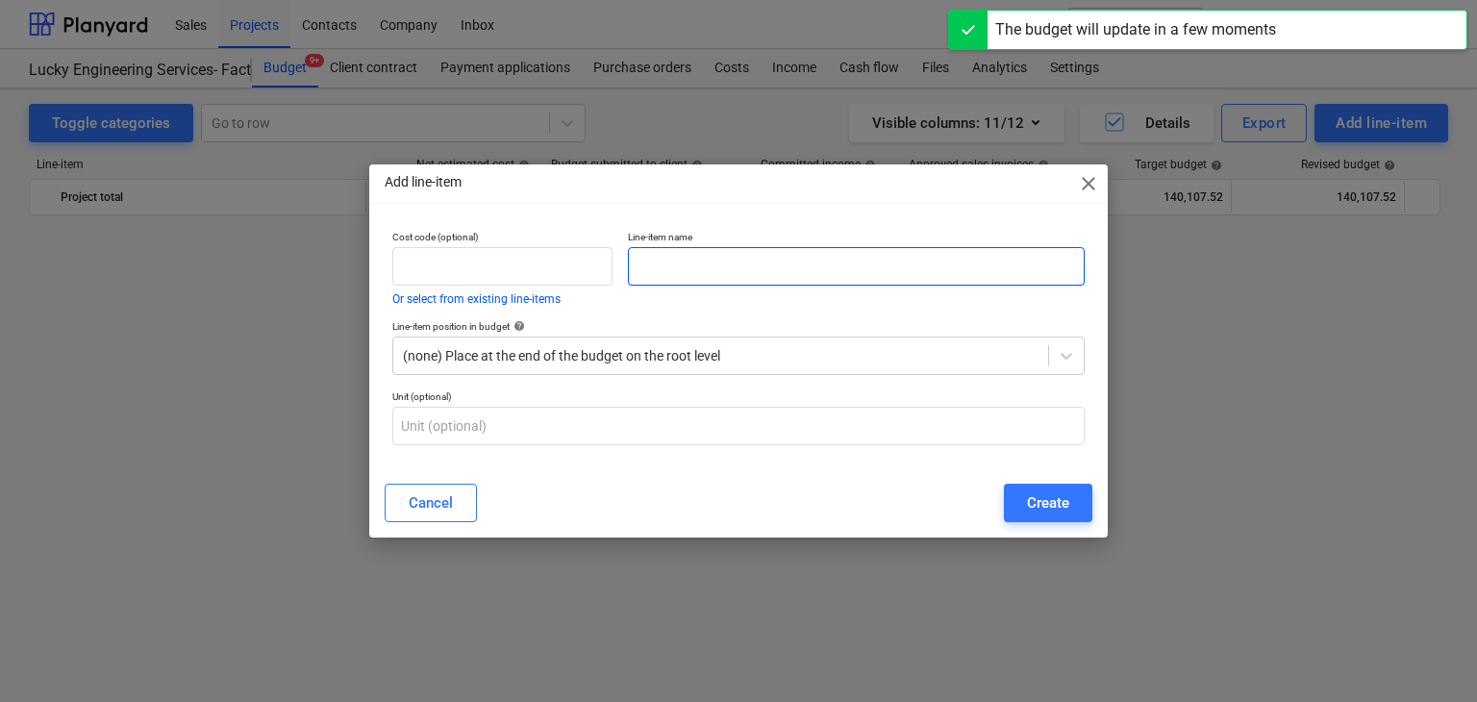
click at [659, 284] on input "text" at bounding box center [856, 266] width 457 height 38
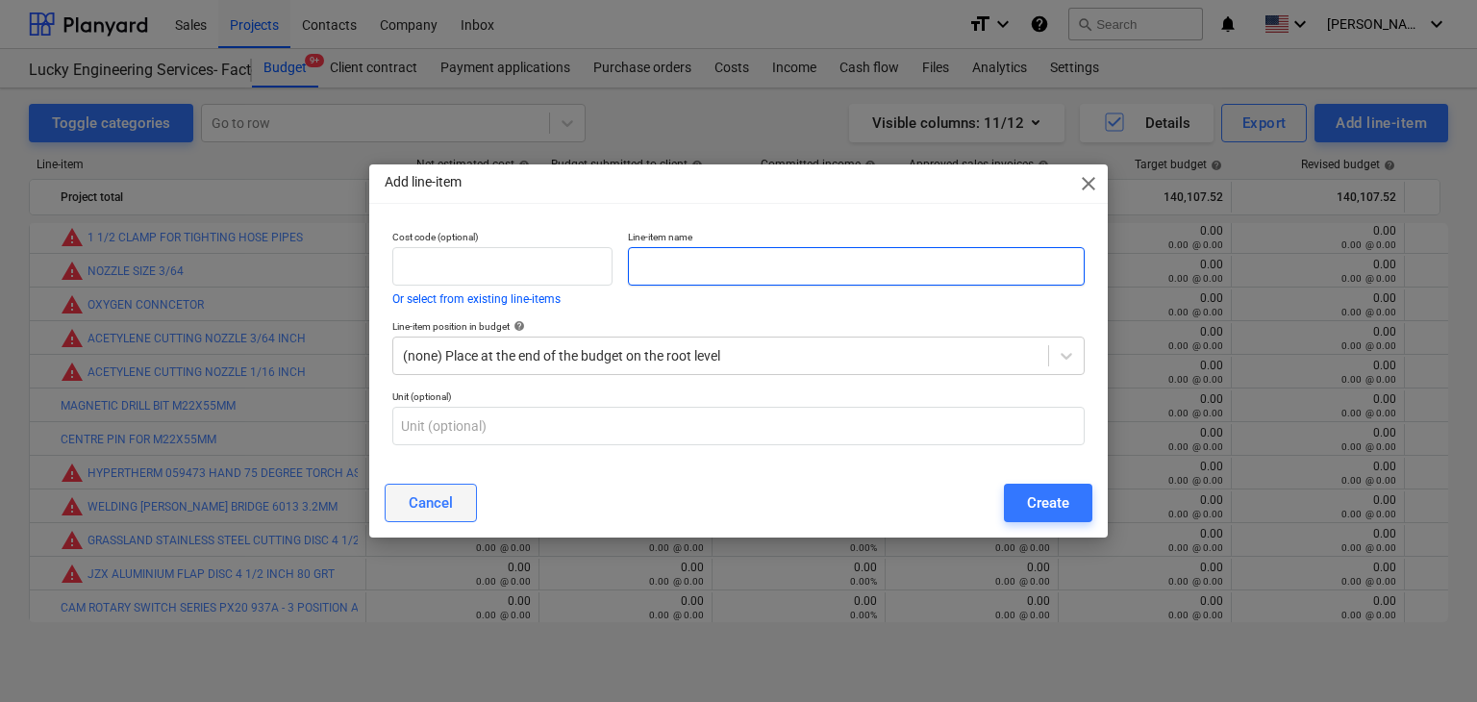
paste input "WELDING HELMET"
type input "WELDING HELMET"
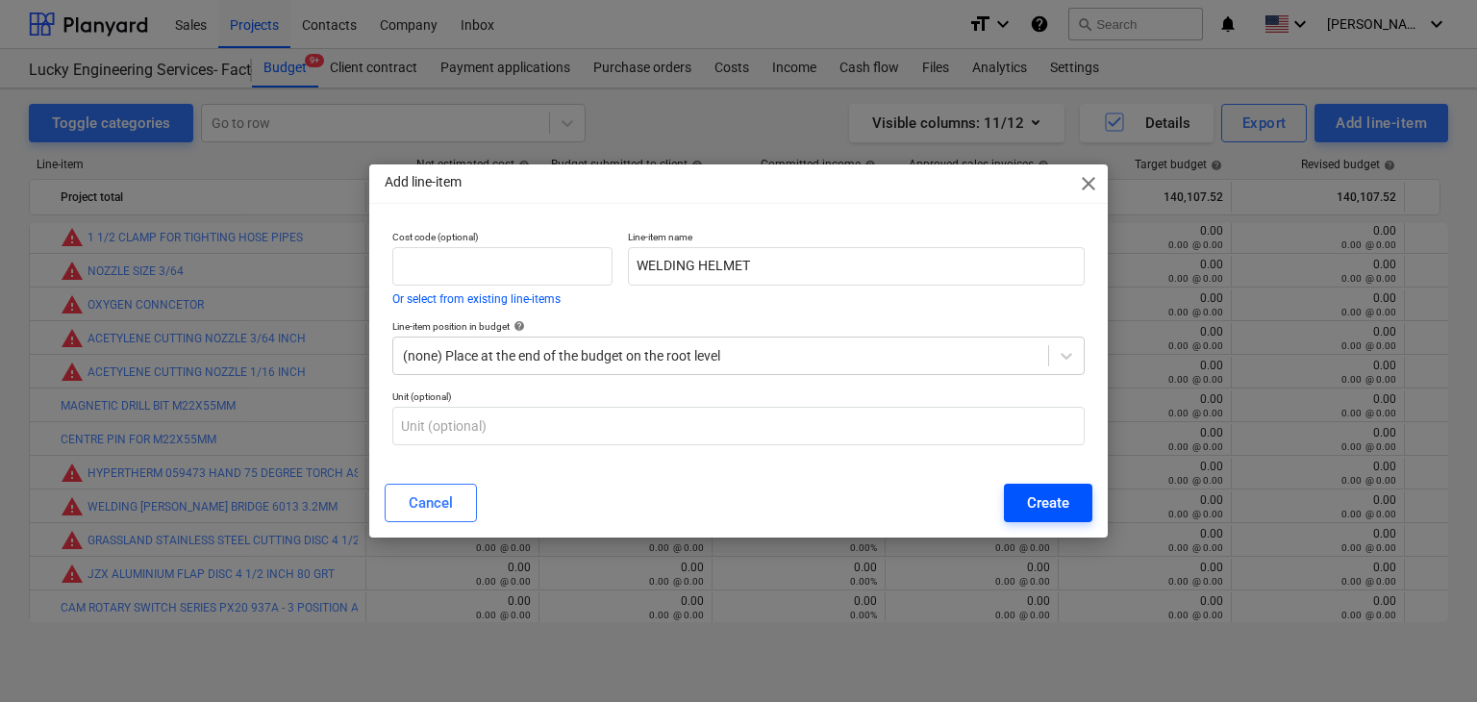
click at [1018, 500] on button "Create" at bounding box center [1048, 503] width 88 height 38
